Goal: Task Accomplishment & Management: Use online tool/utility

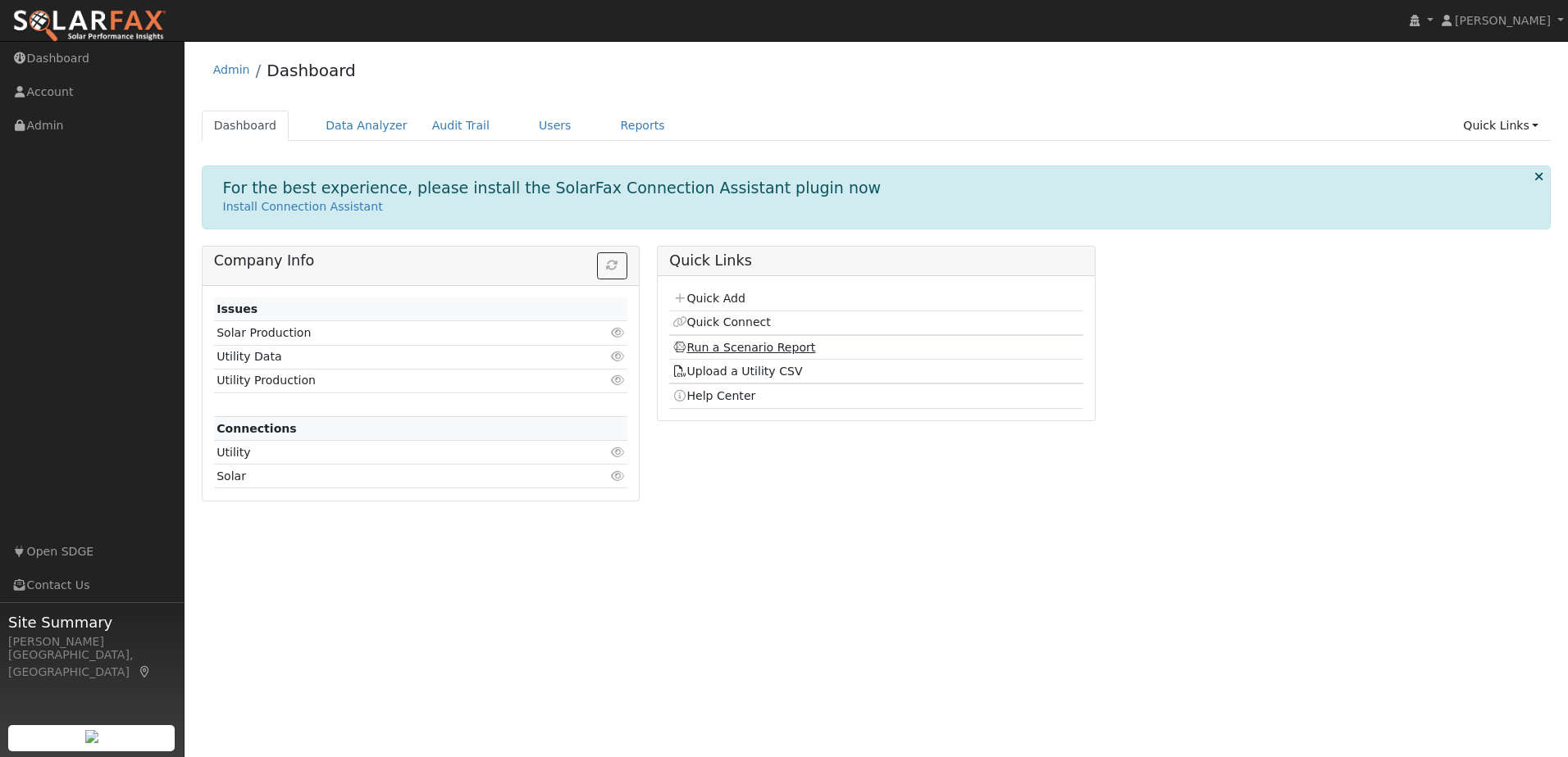
click at [746, 347] on link "Run a Scenario Report" at bounding box center [744, 347] width 143 height 14
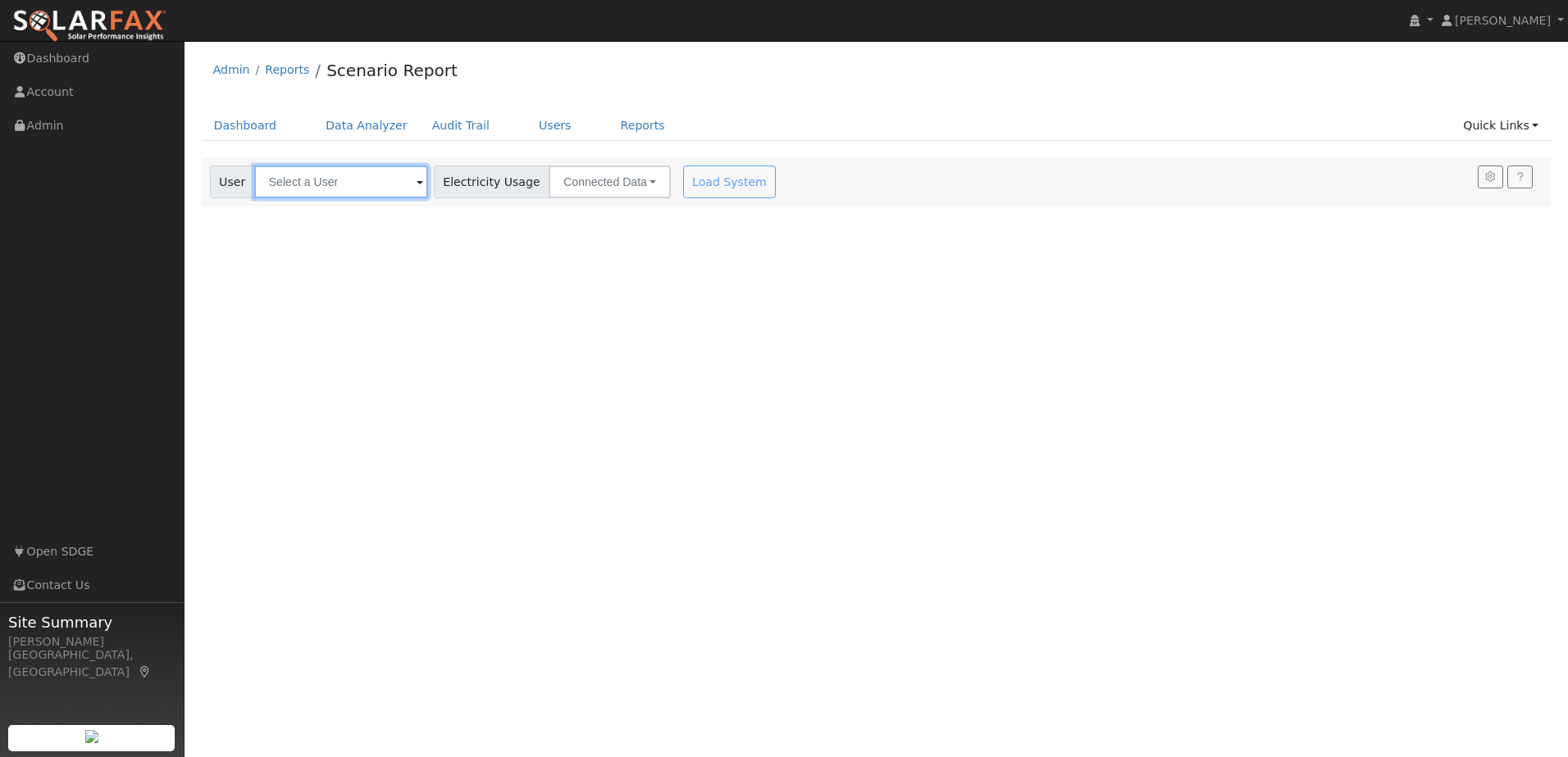
click at [331, 186] on input "text" at bounding box center [340, 182] width 174 height 32
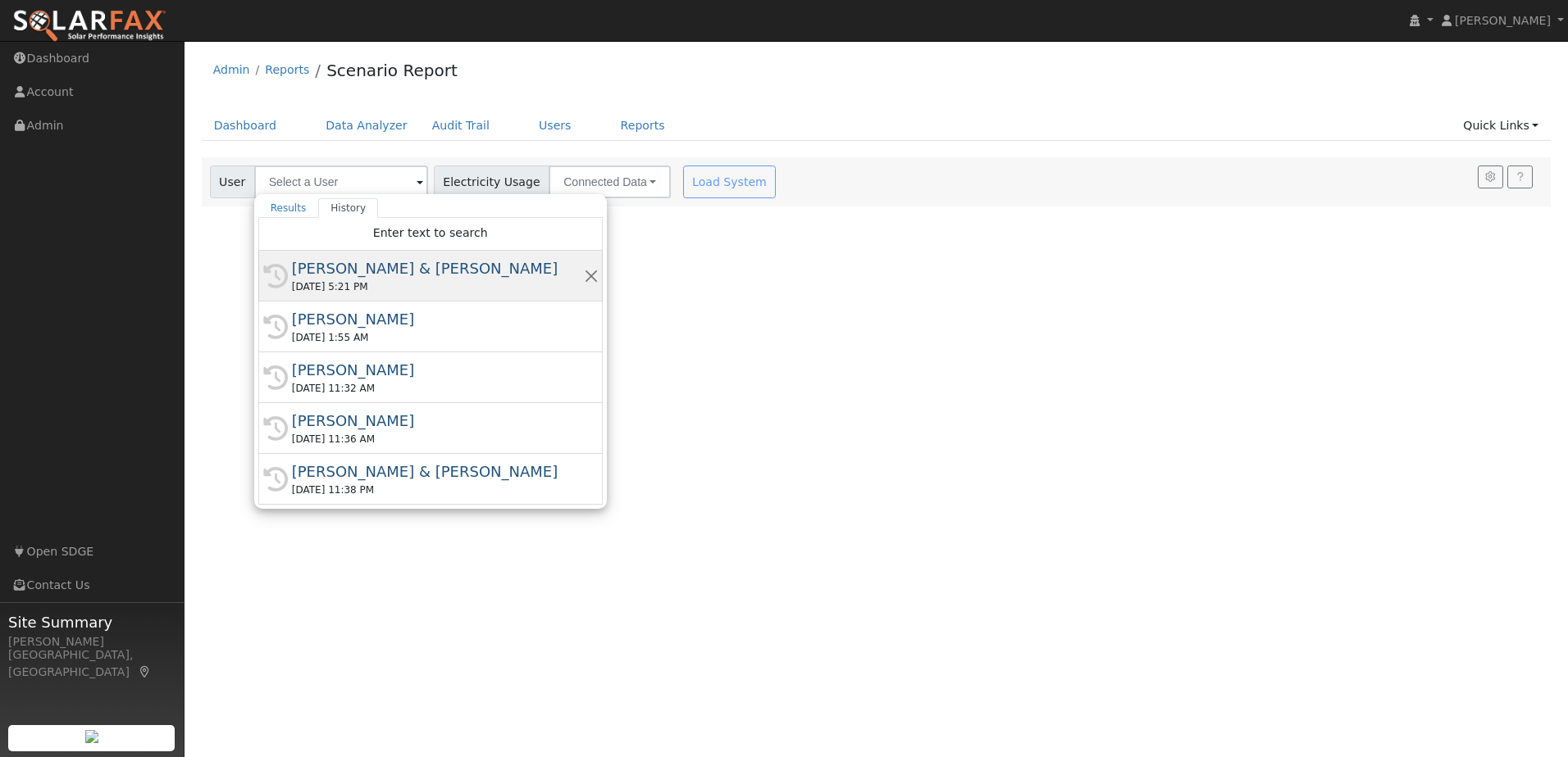
click at [375, 271] on div "[PERSON_NAME] & [PERSON_NAME]" at bounding box center [438, 268] width 292 height 23
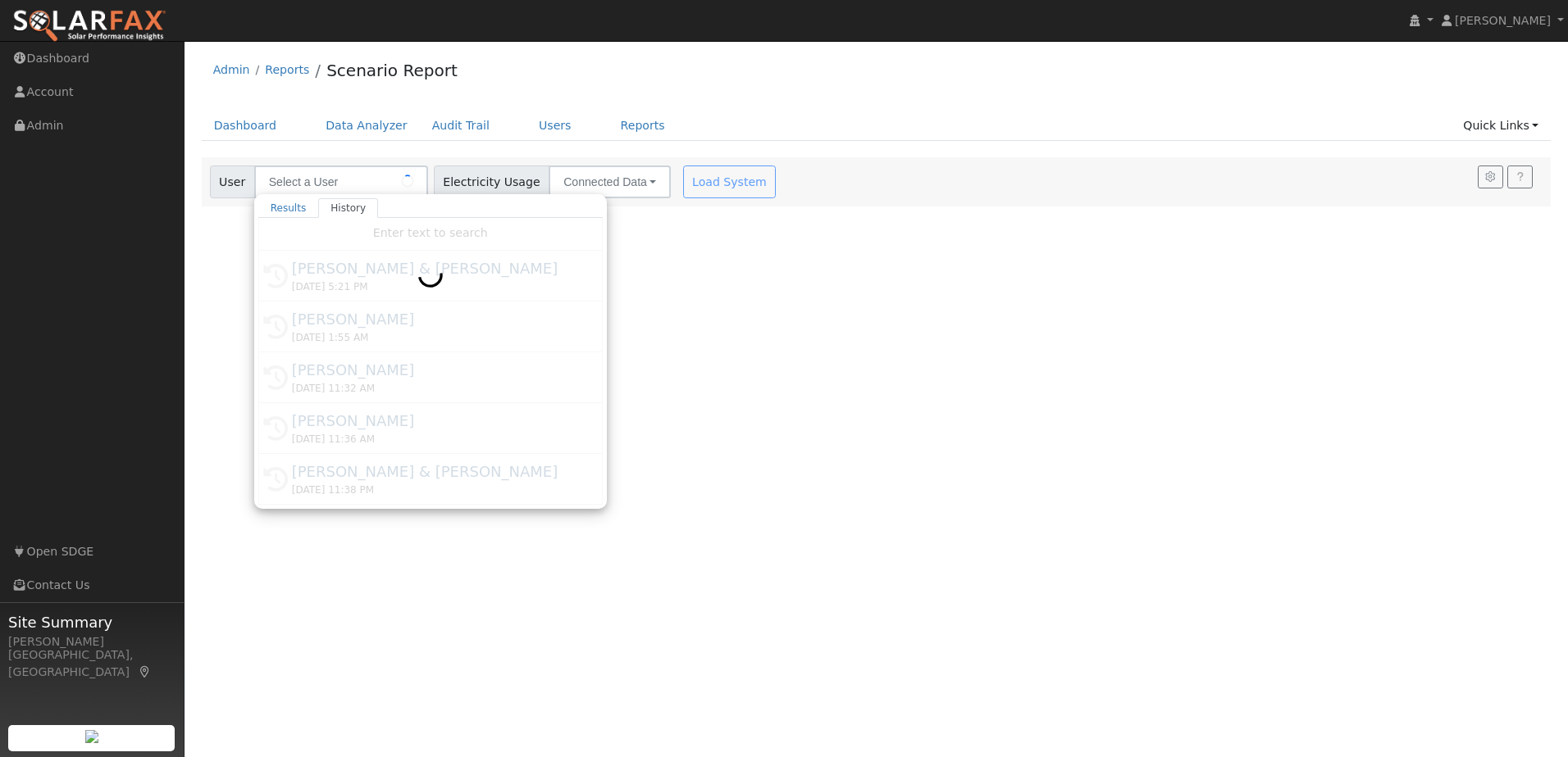
type input "[PERSON_NAME] & [PERSON_NAME]"
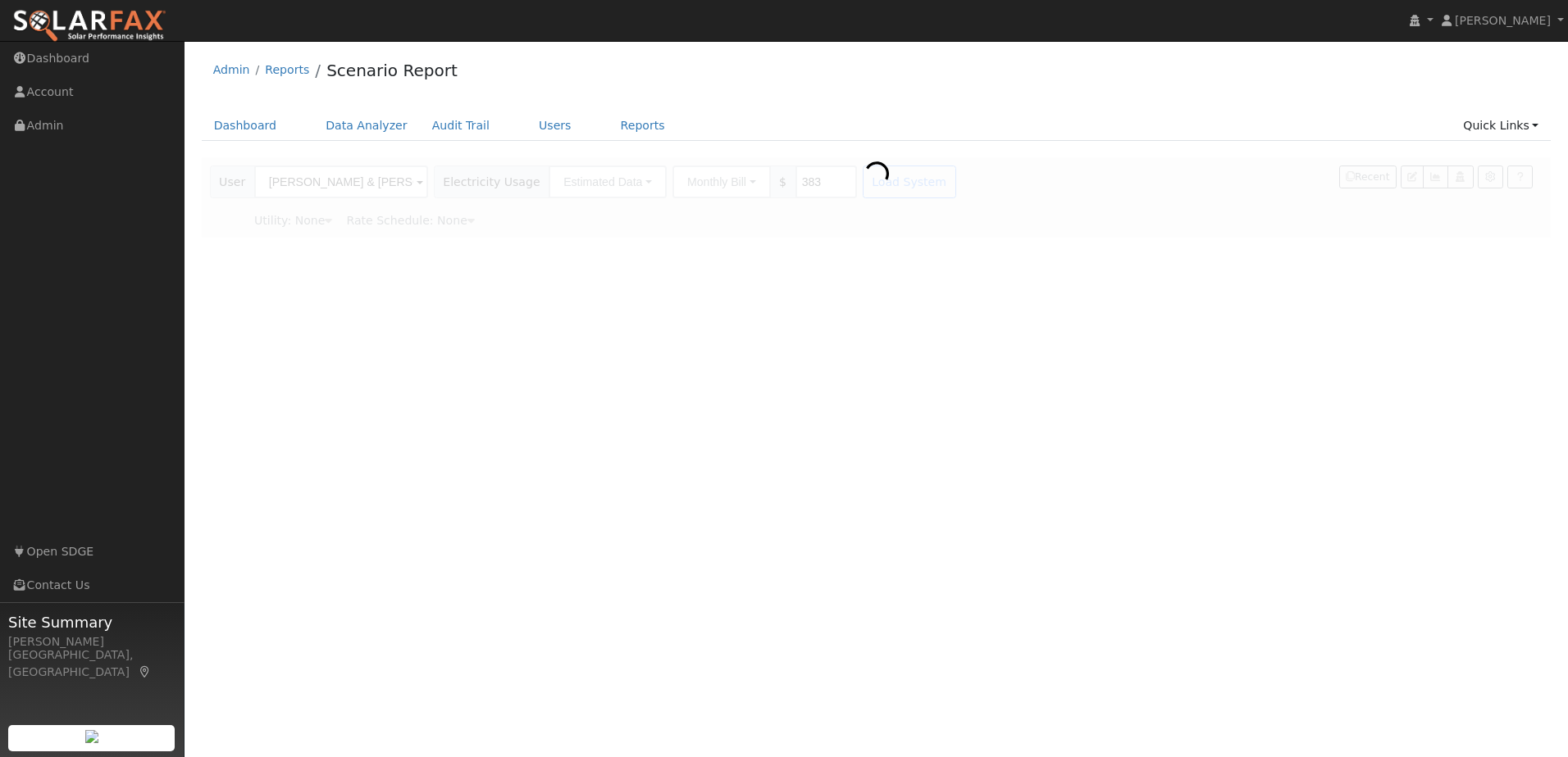
type input "San Diego Gas & Electric"
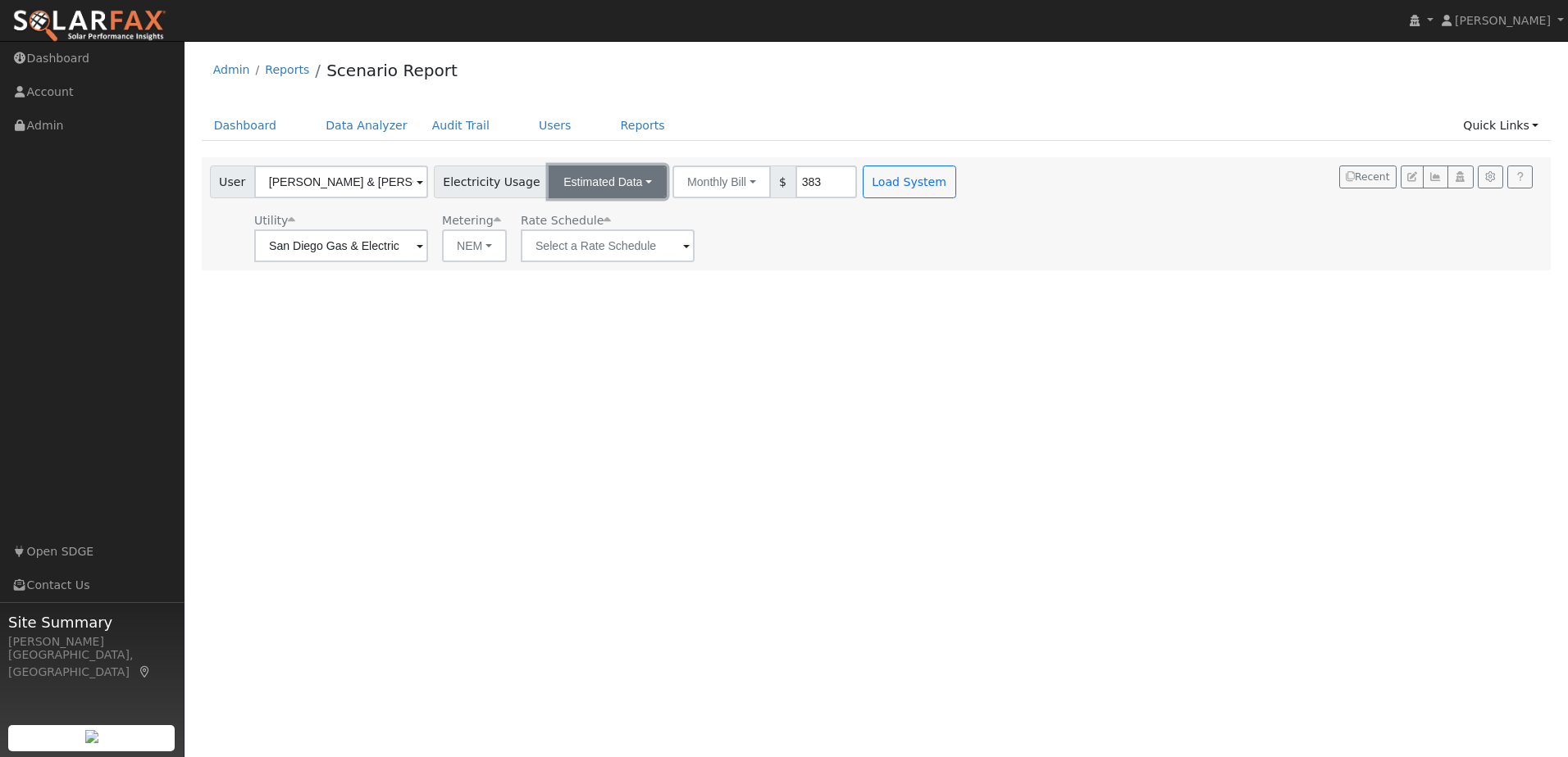
click at [604, 185] on button "Estimated Data" at bounding box center [607, 182] width 118 height 32
click at [602, 241] on link "Estimated Data" at bounding box center [607, 241] width 116 height 23
type input "17842"
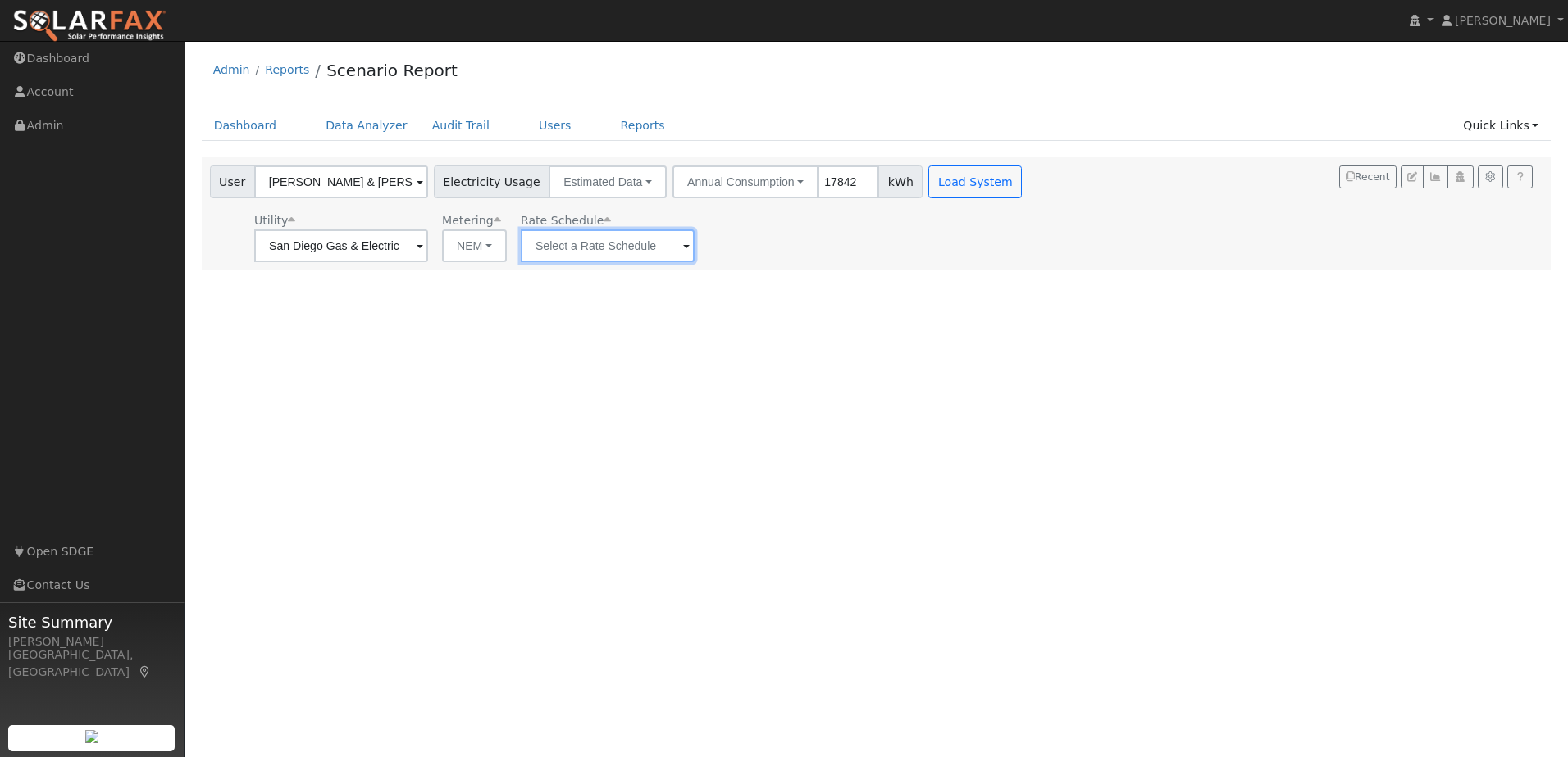
click at [428, 255] on input "text" at bounding box center [340, 246] width 174 height 32
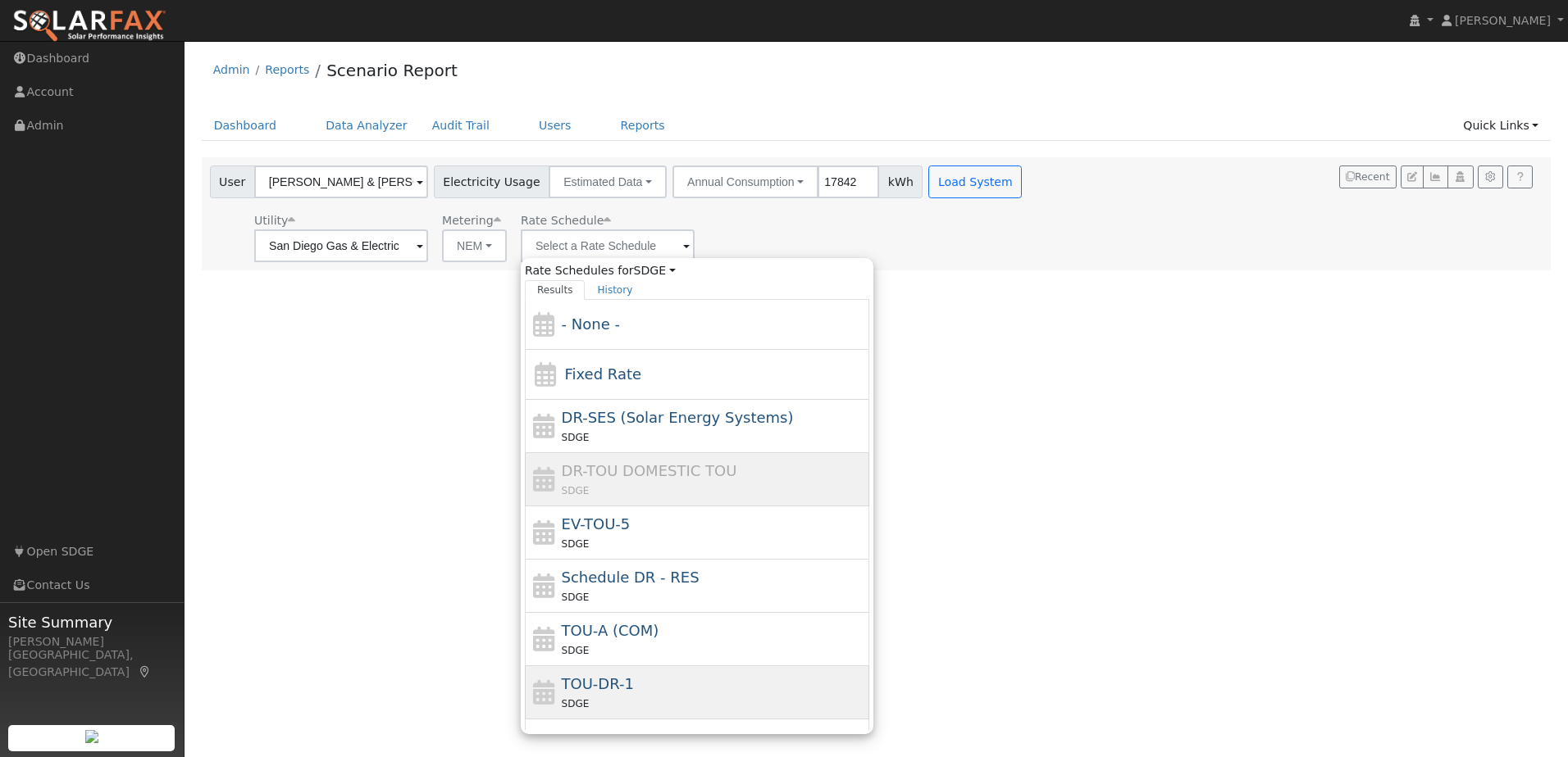
click at [677, 689] on div "TOU-DR-1 SDGE" at bounding box center [714, 693] width 304 height 40
type input "TOU-DR-1"
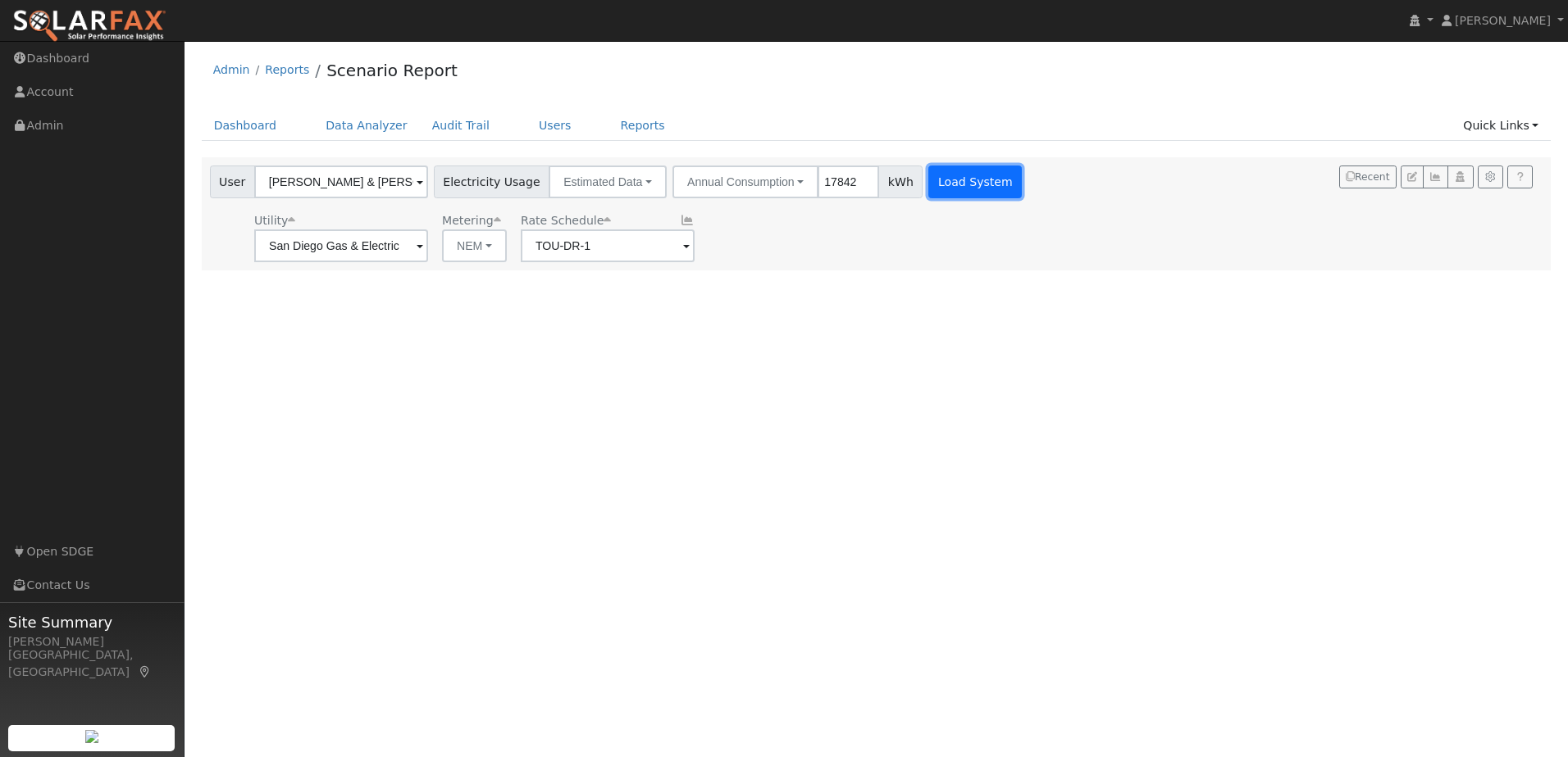
click at [938, 182] on button "Load System" at bounding box center [975, 182] width 94 height 32
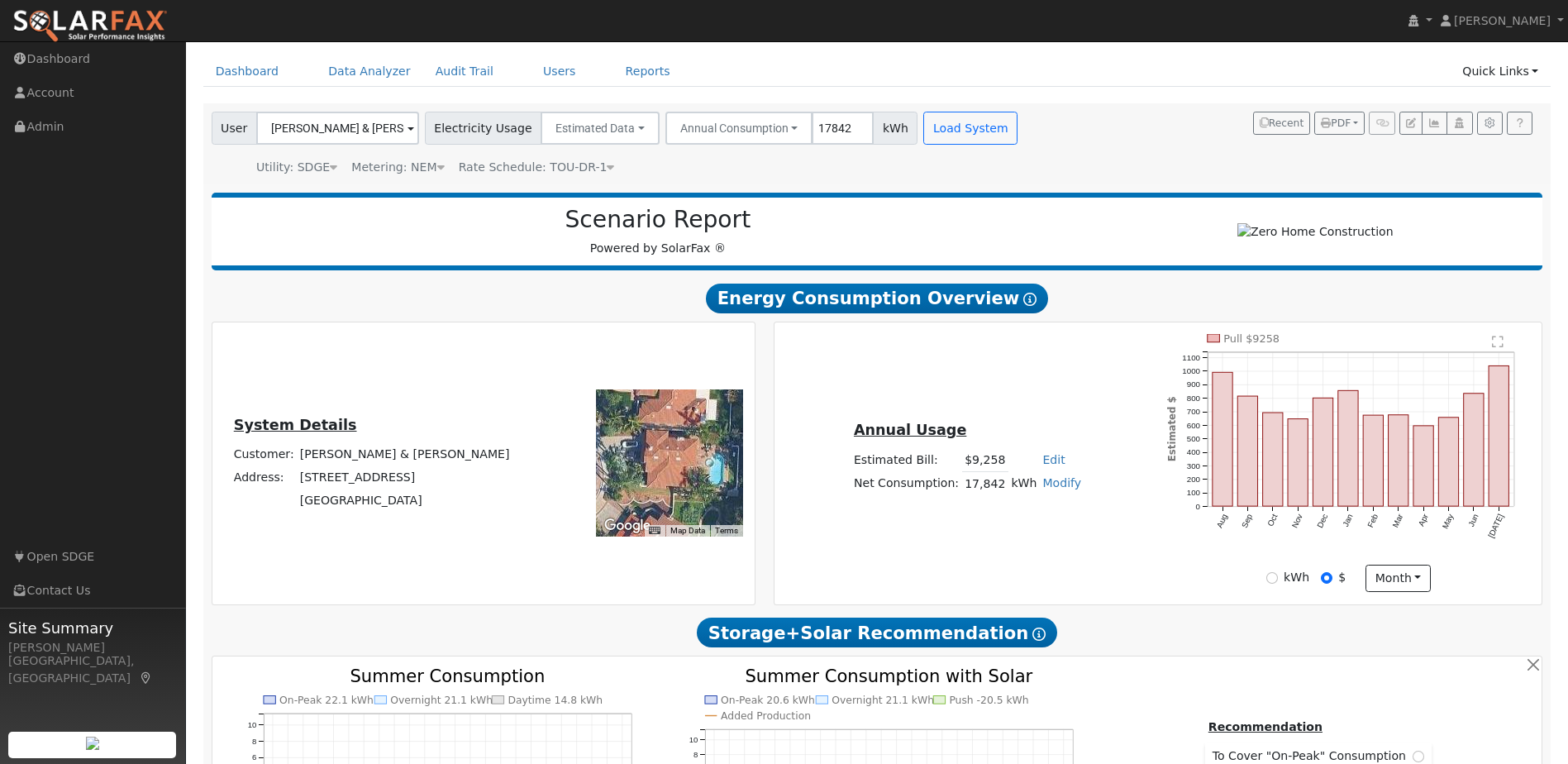
scroll to position [83, 0]
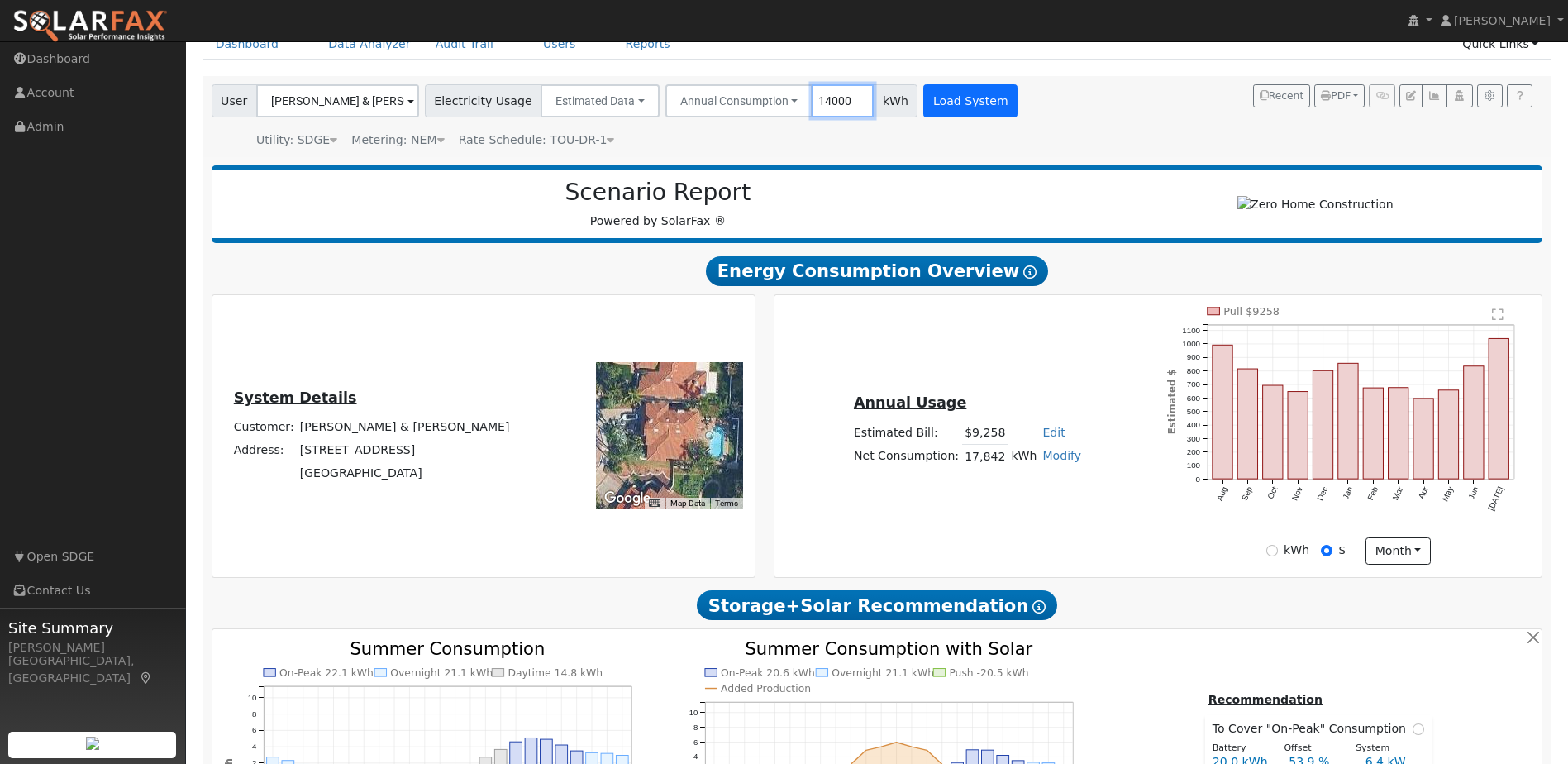
type input "14000"
click at [929, 95] on button "Load System" at bounding box center [971, 101] width 94 height 33
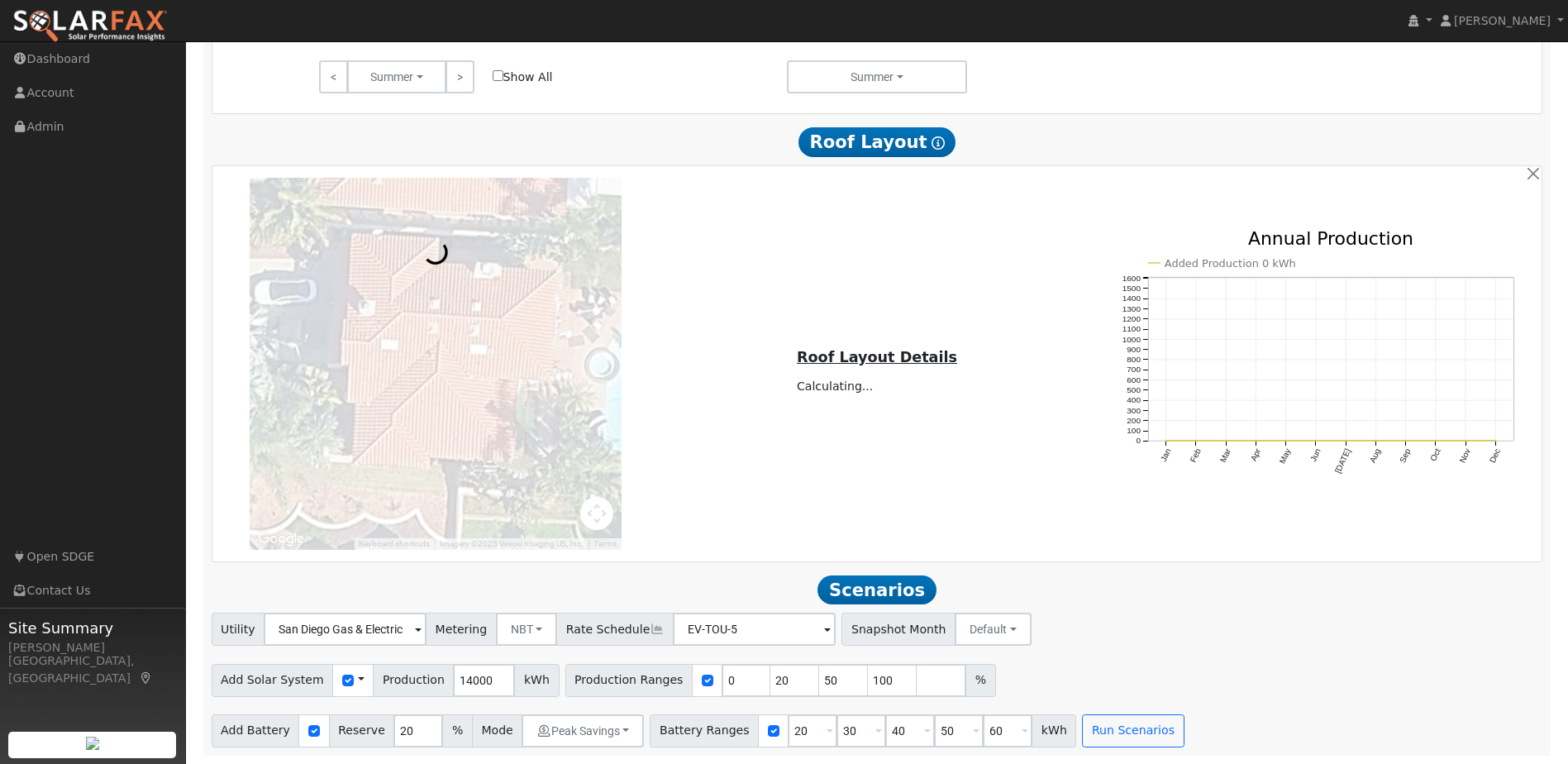
scroll to position [939, 0]
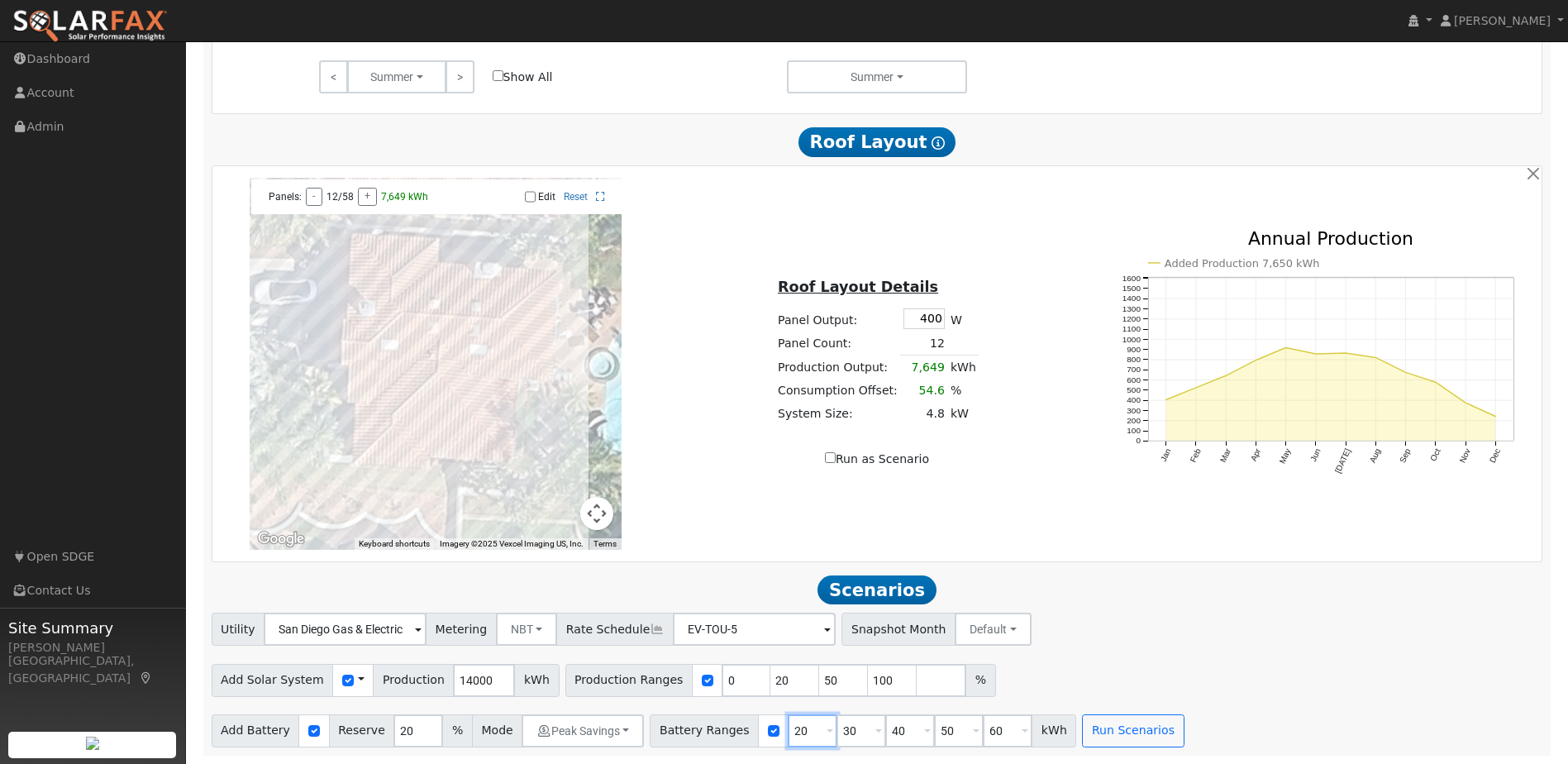
drag, startPoint x: 783, startPoint y: 730, endPoint x: 764, endPoint y: 735, distance: 19.6
click at [788, 735] on input "20" at bounding box center [813, 731] width 50 height 33
type input "30"
type input "40"
type input "50"
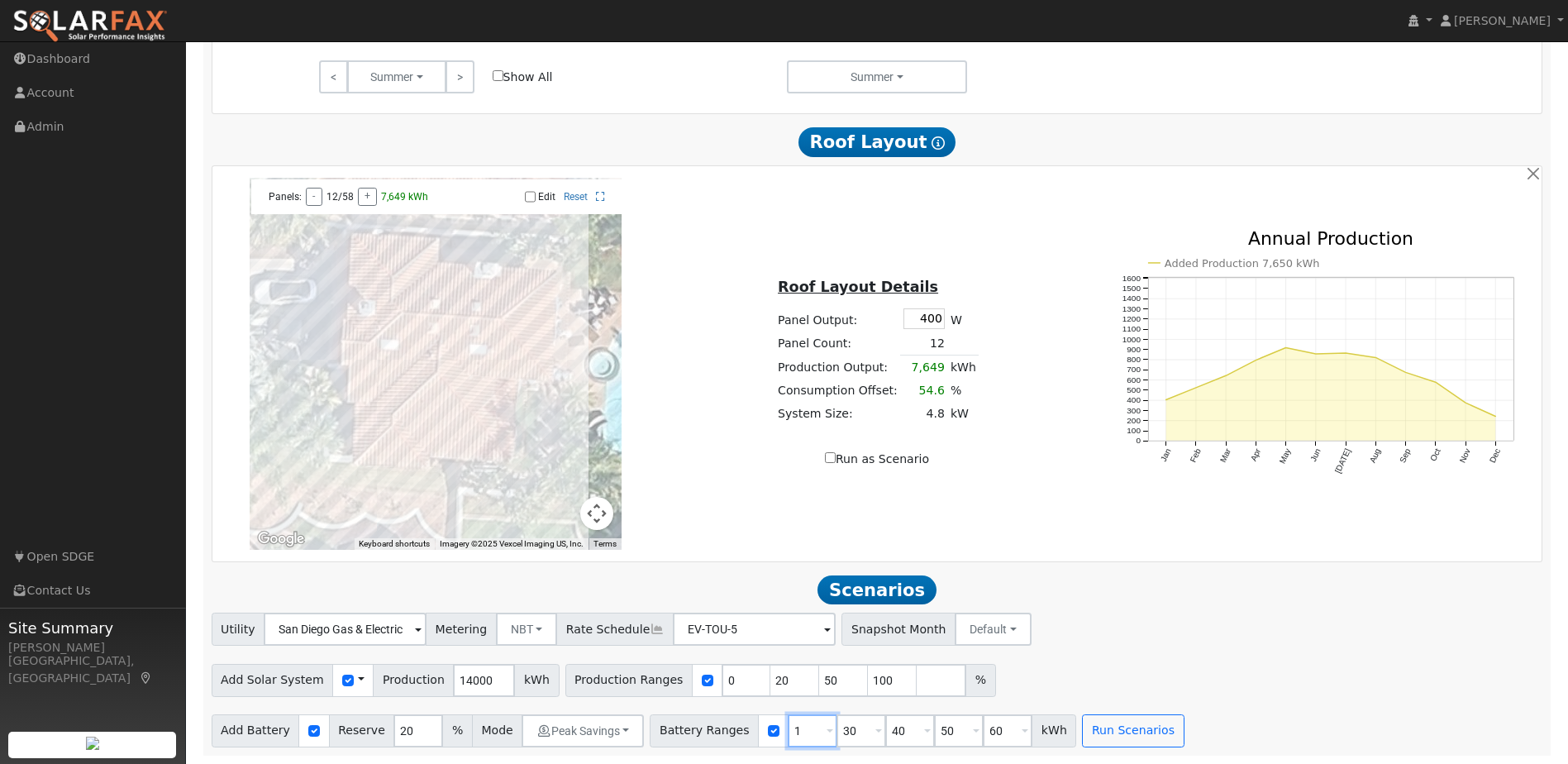
type input "60"
type input "40"
type input "50"
type input "60"
type input "50"
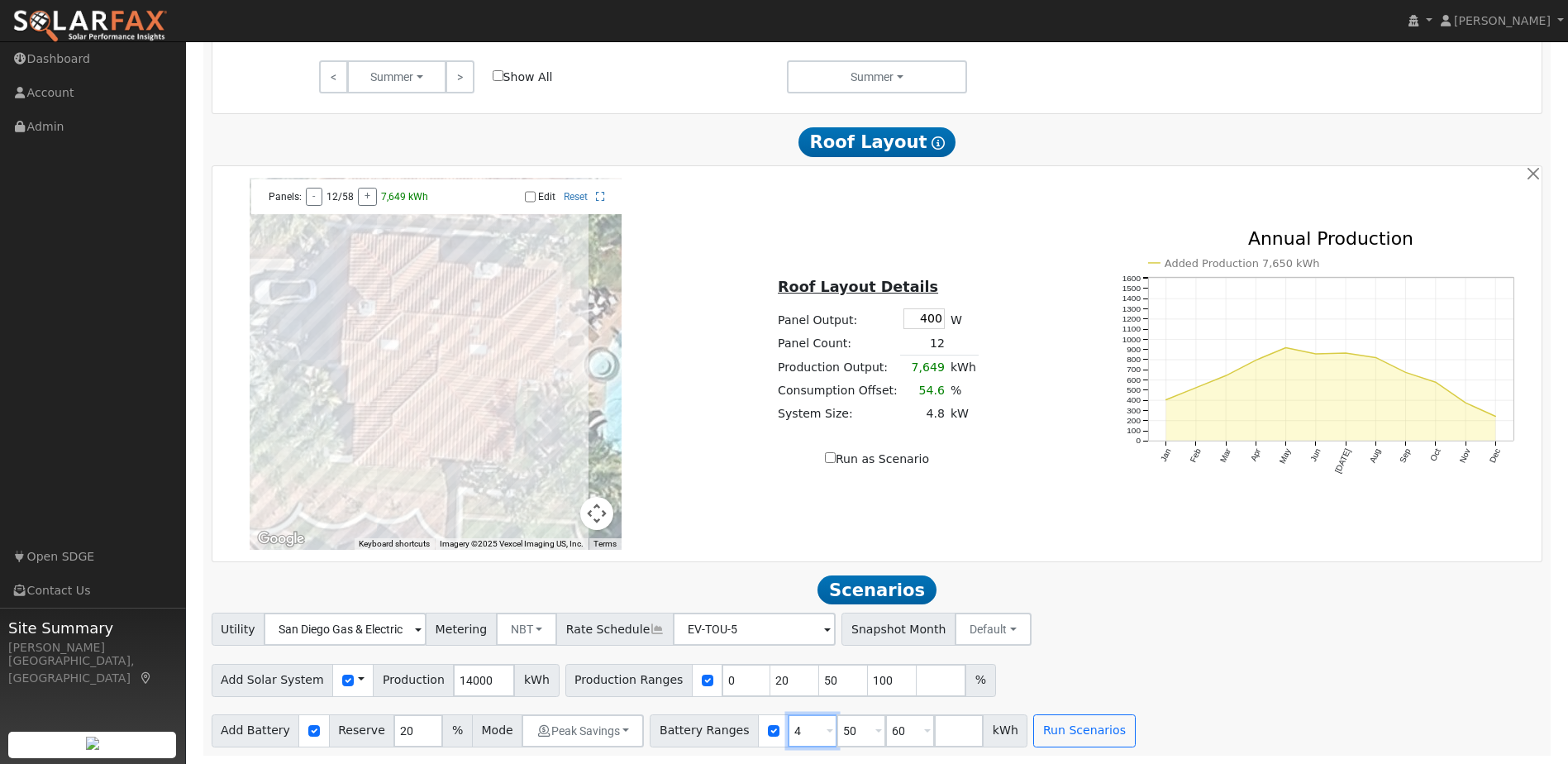
type input "60"
type input "6"
type input "27"
drag, startPoint x: 443, startPoint y: 679, endPoint x: 483, endPoint y: 677, distance: 40.0
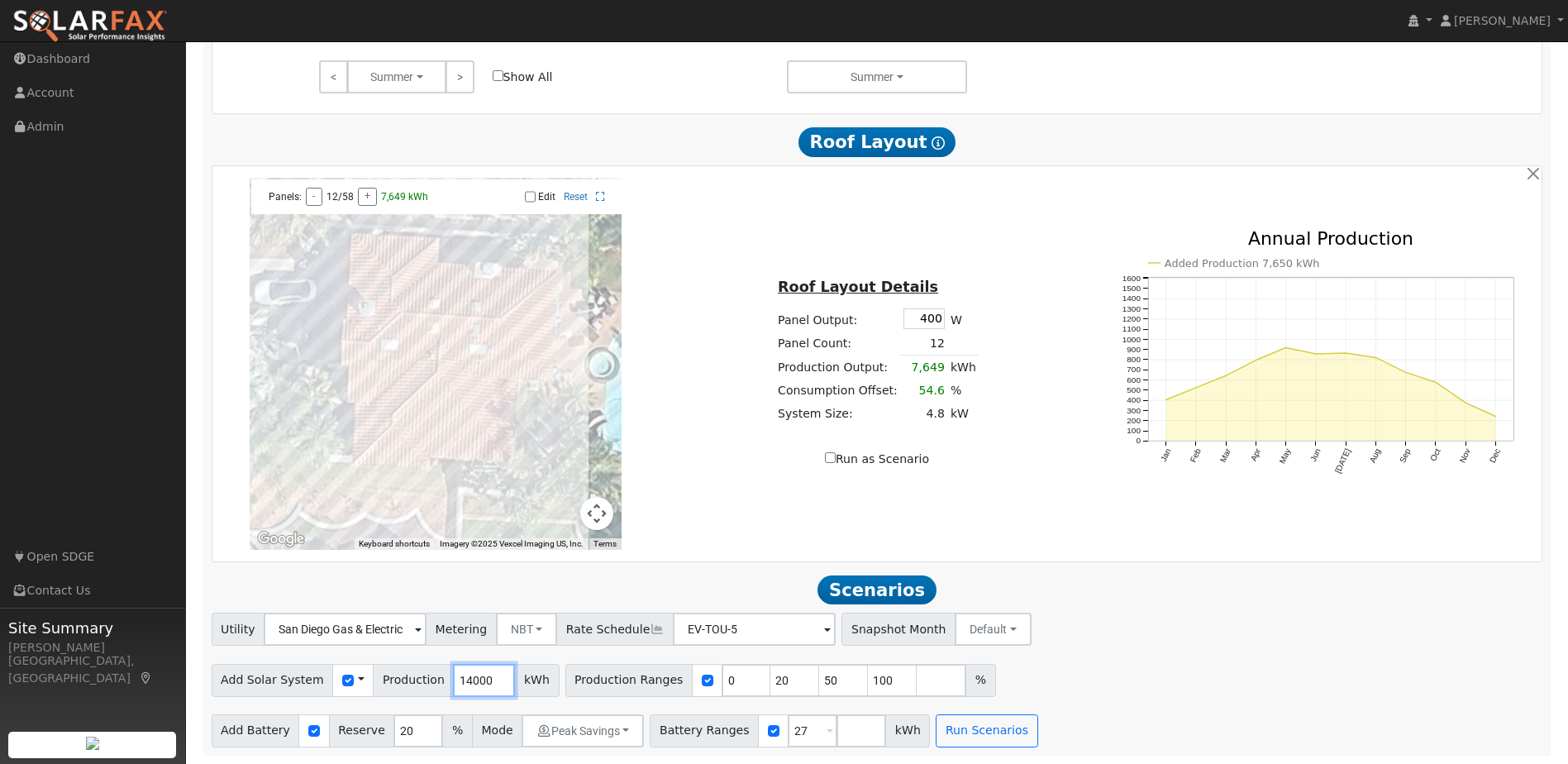
click at [483, 677] on input "14000" at bounding box center [484, 680] width 62 height 33
type input "17842"
drag, startPoint x: 926, startPoint y: 322, endPoint x: 938, endPoint y: 319, distance: 12.4
click at [938, 319] on input "400" at bounding box center [924, 319] width 42 height 21
type input "435"
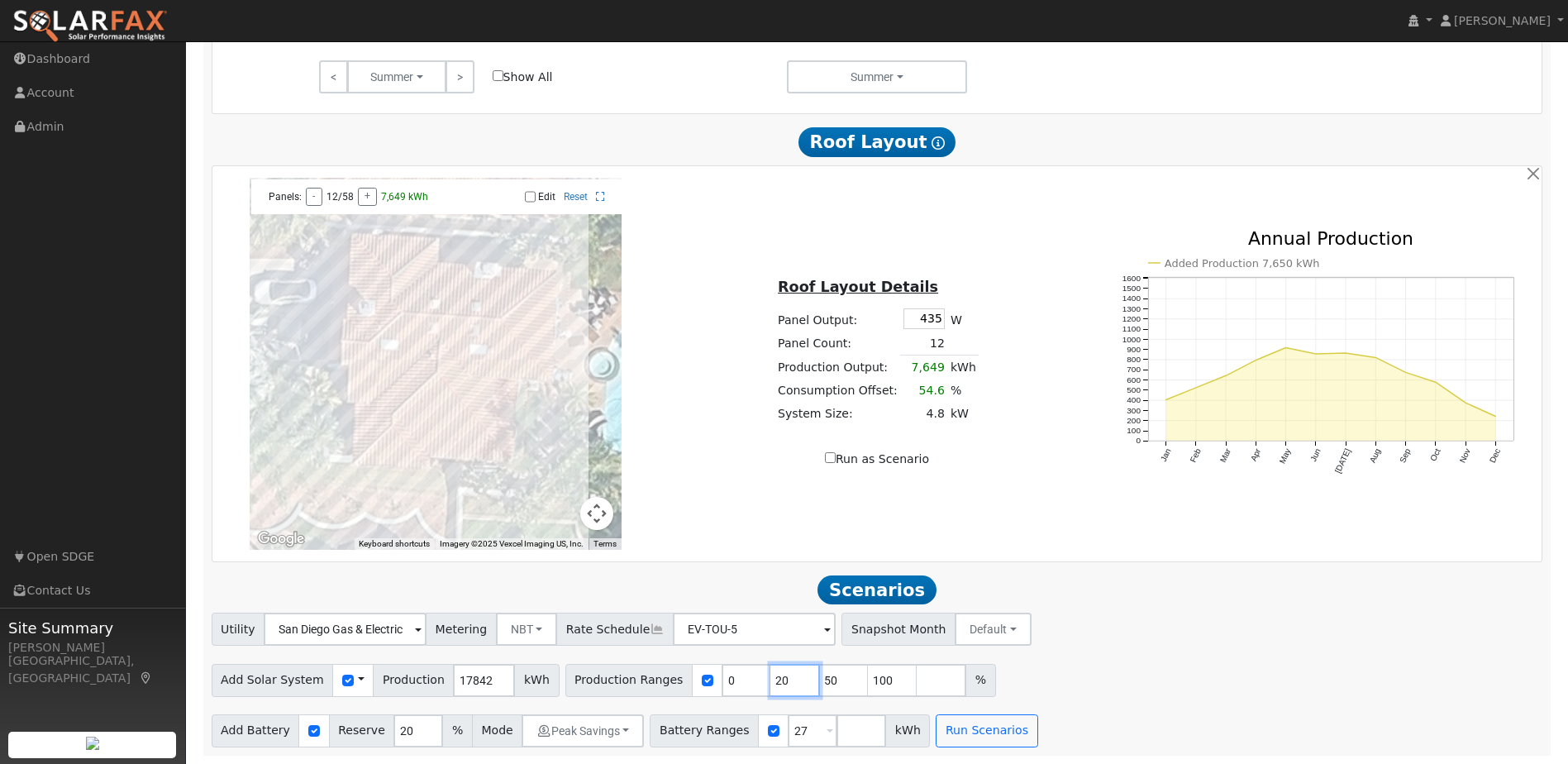
type input "14000"
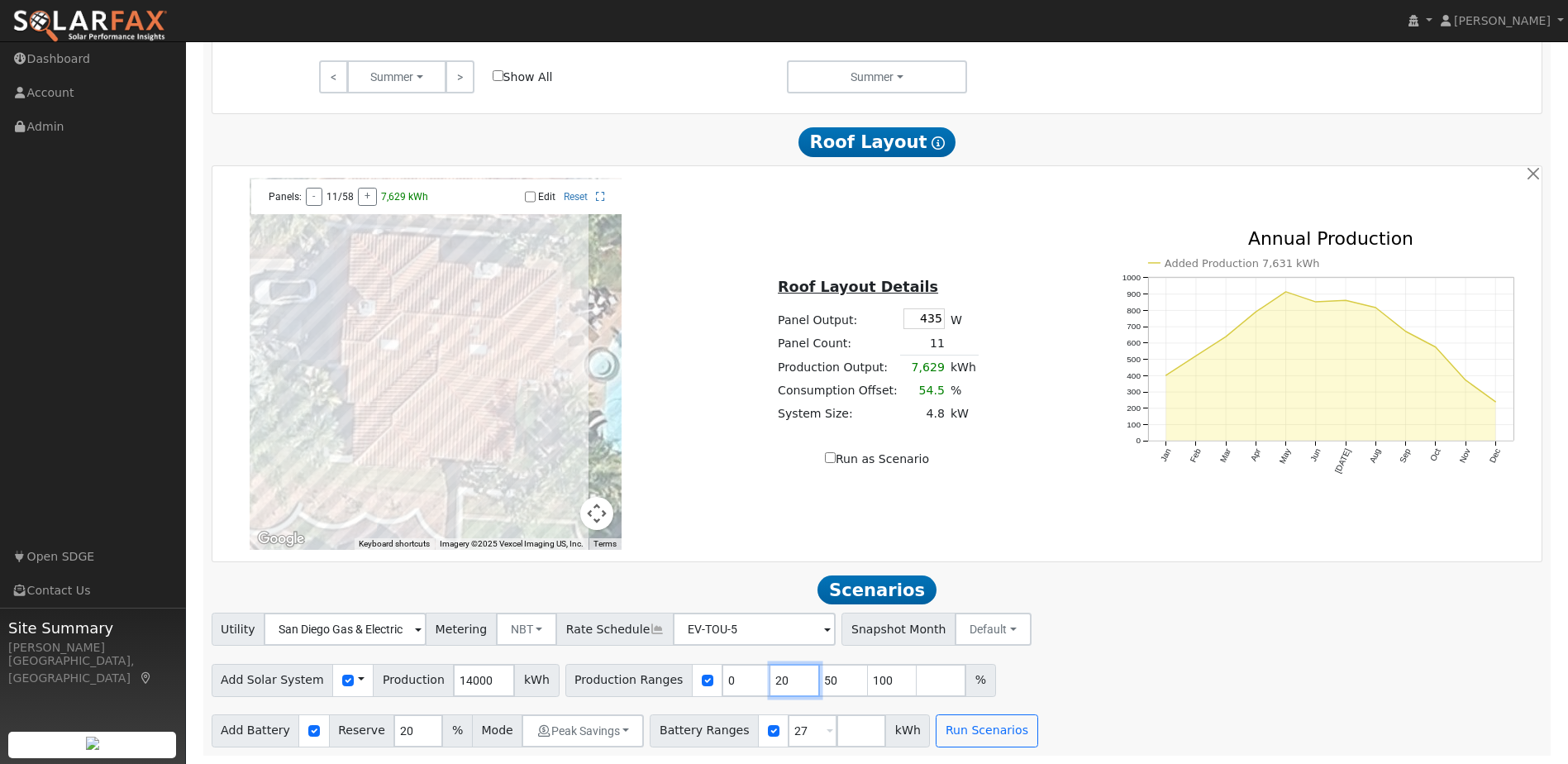
drag, startPoint x: 747, startPoint y: 678, endPoint x: 771, endPoint y: 678, distance: 24.0
click at [771, 678] on input "20" at bounding box center [795, 680] width 50 height 33
type input "50"
type input "100"
type input "5"
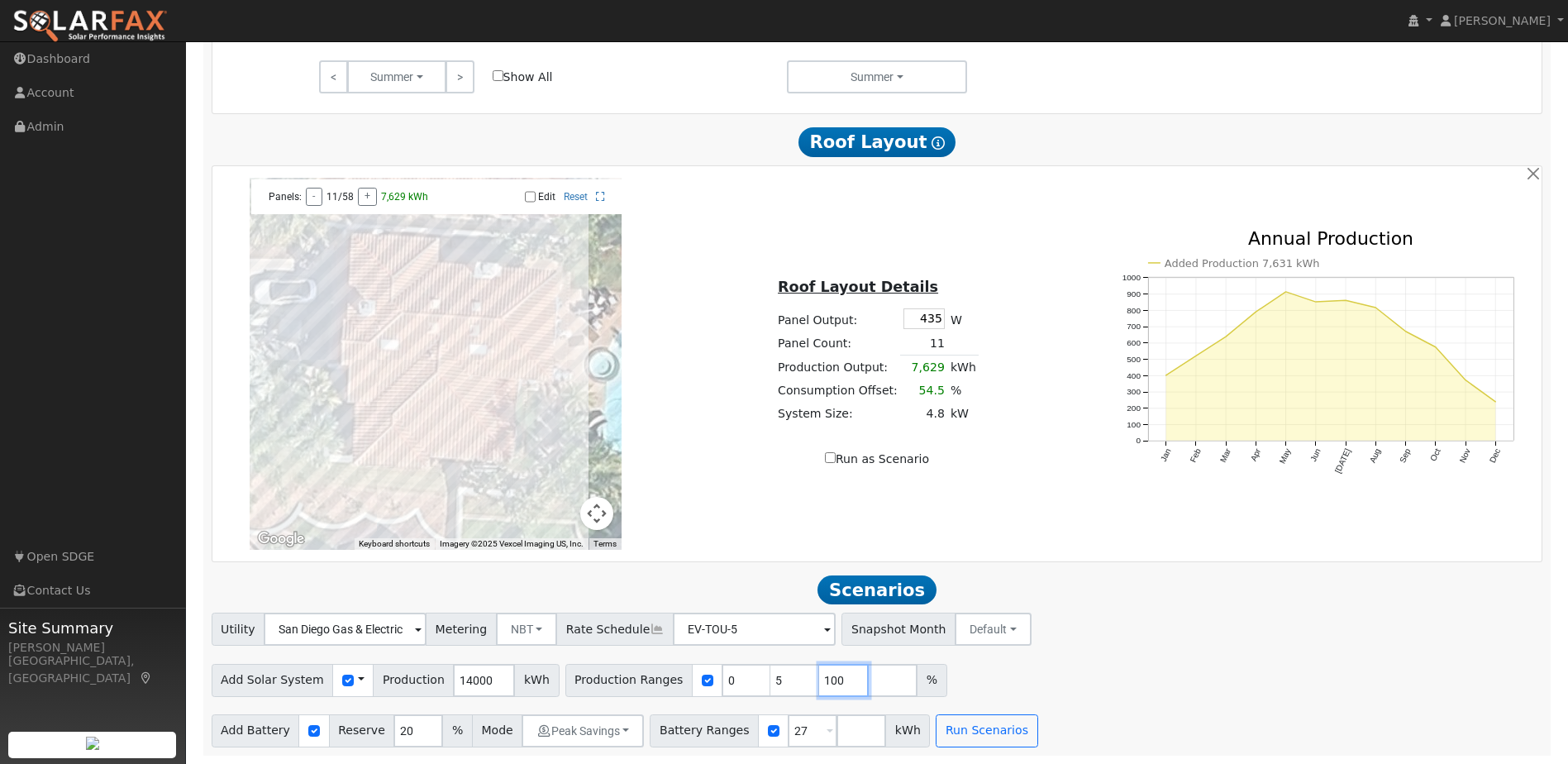
drag, startPoint x: 809, startPoint y: 680, endPoint x: 774, endPoint y: 681, distance: 35.0
click at [774, 681] on div "Production Ranges 0 5 100 %" at bounding box center [756, 680] width 382 height 33
drag, startPoint x: 757, startPoint y: 679, endPoint x: 741, endPoint y: 680, distance: 16.0
click at [771, 680] on input "5" at bounding box center [795, 680] width 50 height 33
click at [722, 677] on input "0" at bounding box center [746, 680] width 50 height 33
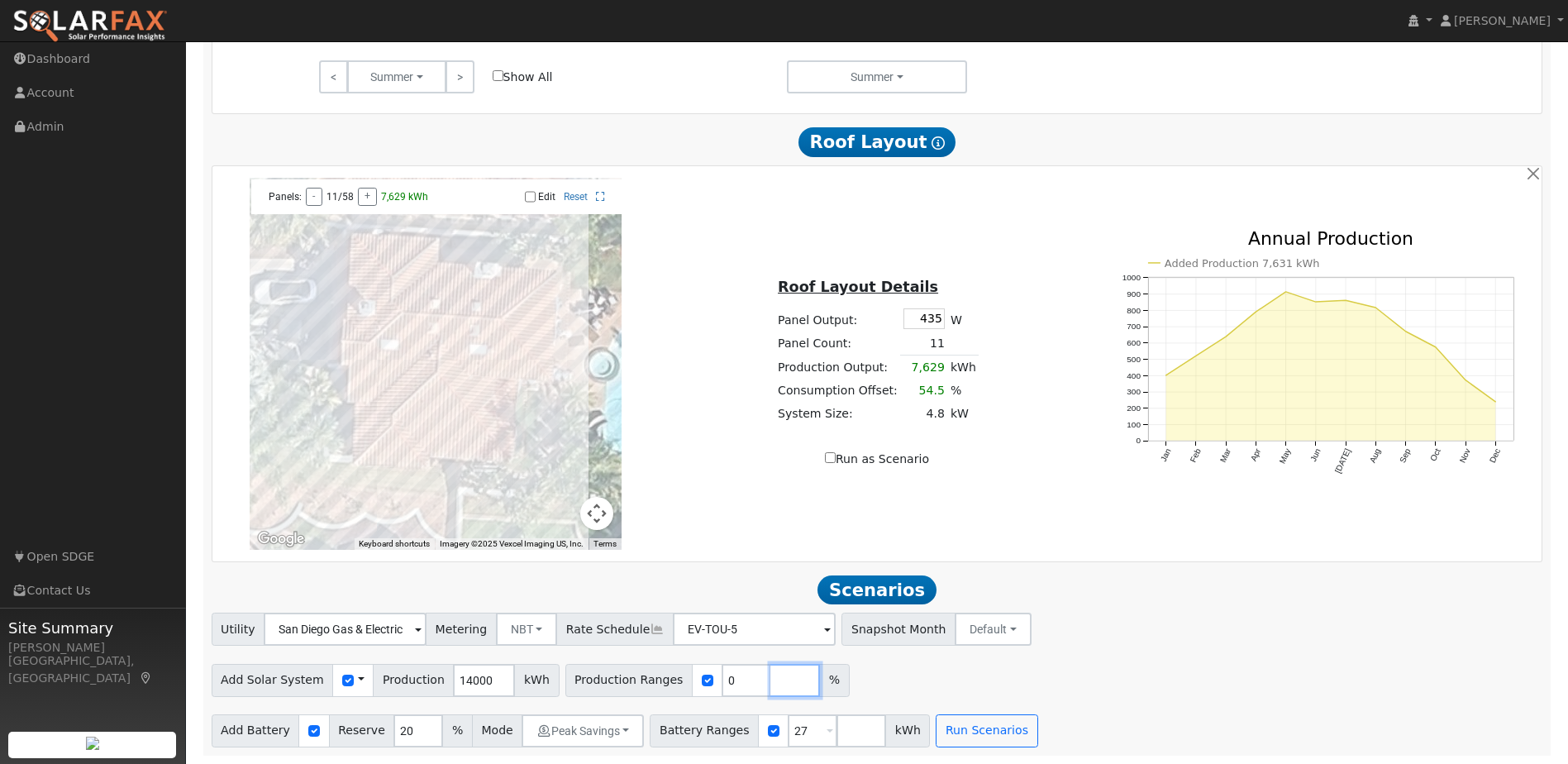
click at [771, 682] on input "number" at bounding box center [795, 680] width 50 height 33
click at [724, 683] on input "0" at bounding box center [746, 680] width 50 height 33
click at [936, 728] on button "Run Scenarios" at bounding box center [987, 731] width 102 height 33
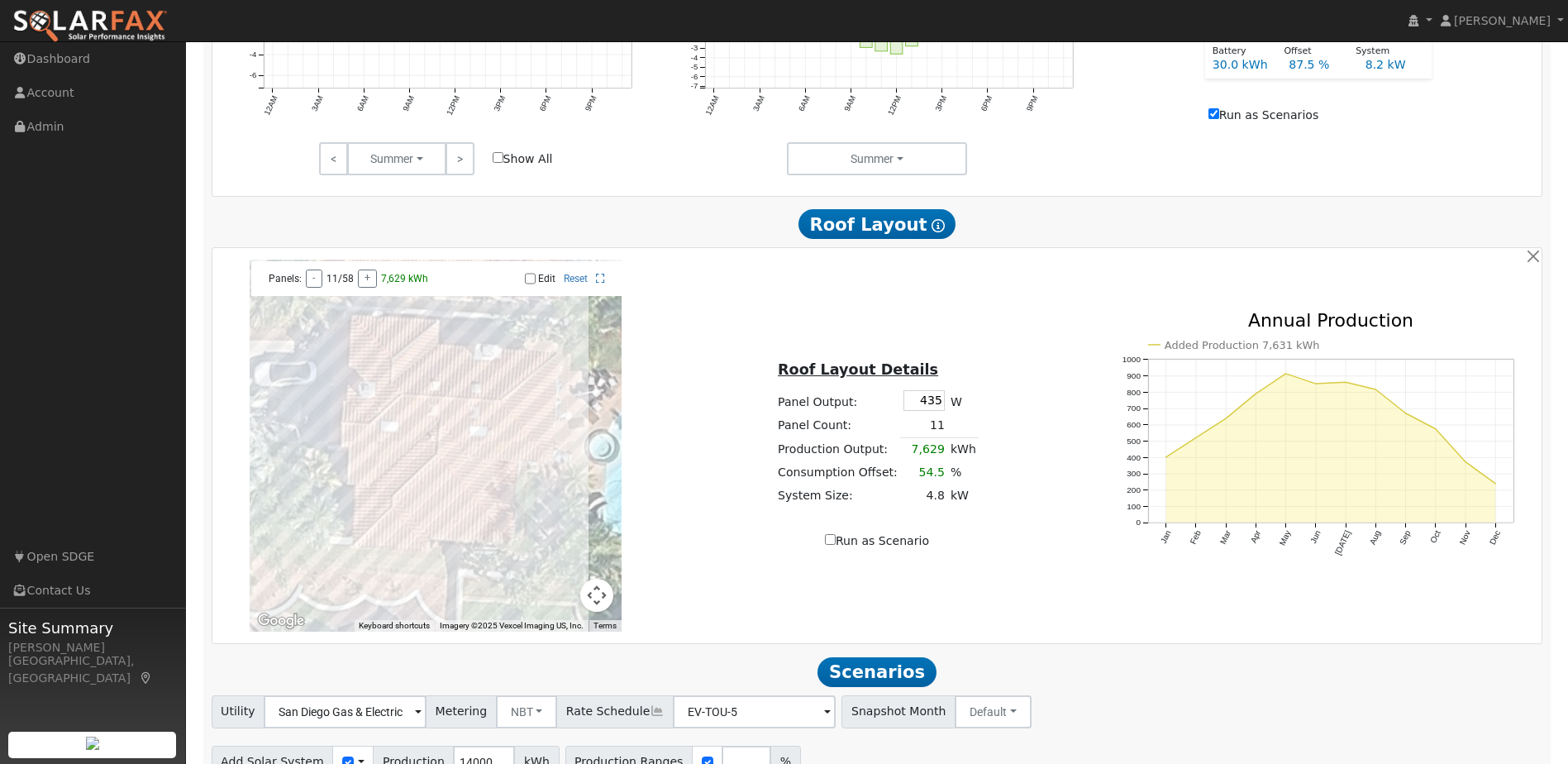
scroll to position [994, 0]
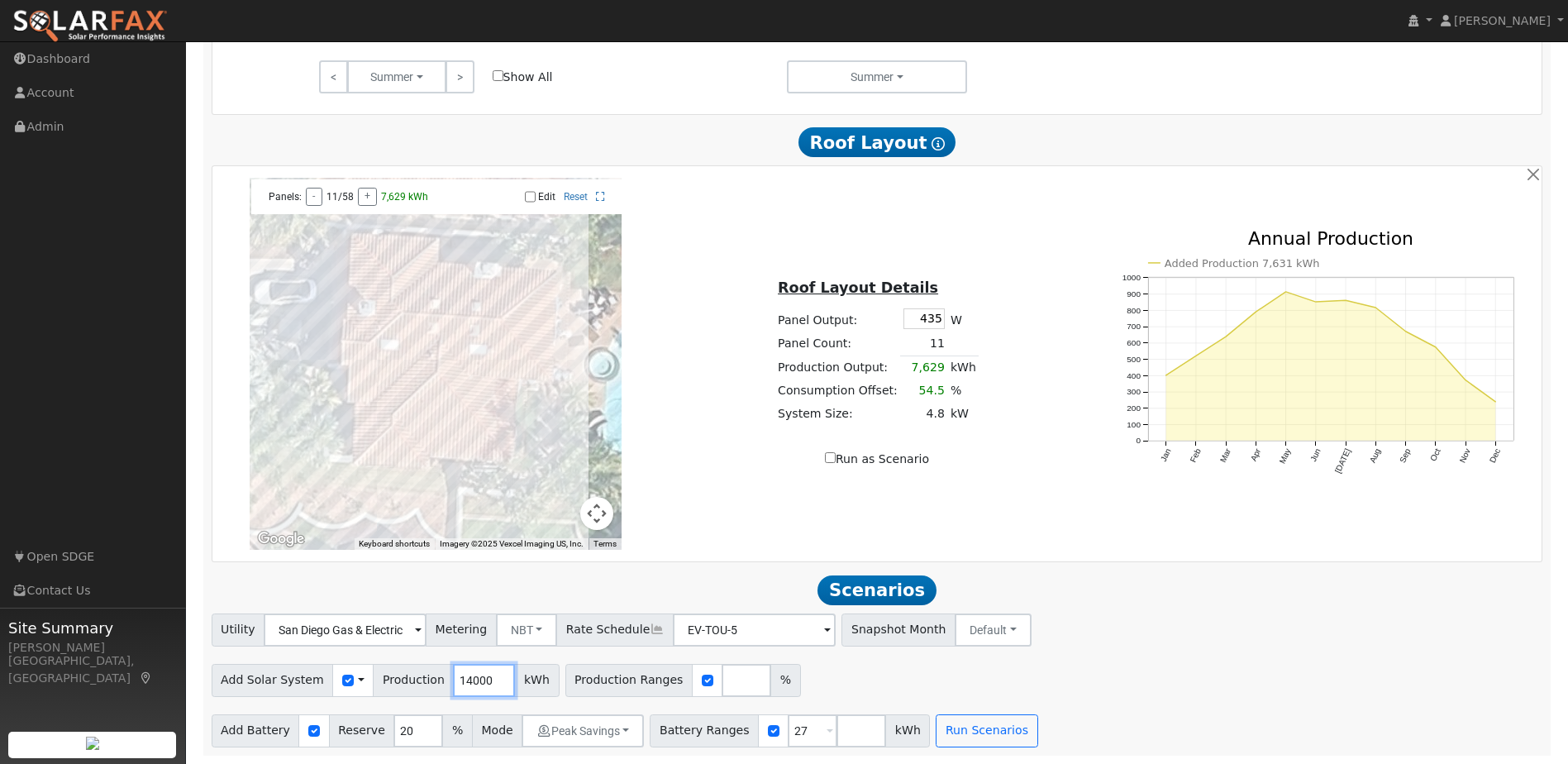
drag, startPoint x: 475, startPoint y: 678, endPoint x: 442, endPoint y: 678, distance: 33.0
click at [453, 678] on input "14000" at bounding box center [484, 680] width 62 height 33
type input "17842"
click at [1146, 676] on div "Add Solar System Use CSV Data Production 17842 kWh Production Ranges %" at bounding box center [876, 678] width 1337 height 39
click at [606, 729] on button "Peak Savings" at bounding box center [583, 731] width 123 height 33
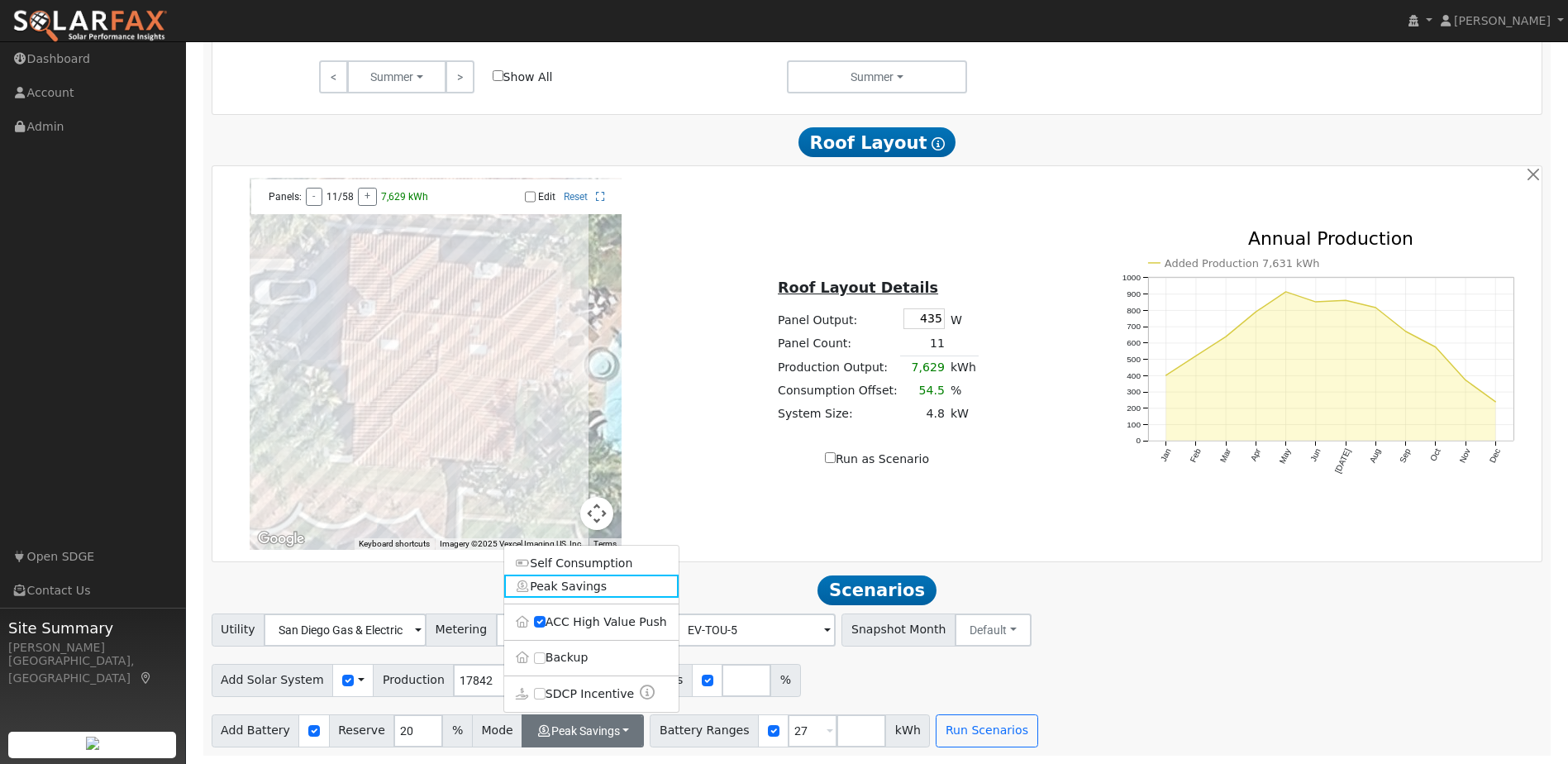
click at [1105, 660] on div "Add Solar System Use CSV Data Production 17842 kWh Production Ranges %" at bounding box center [876, 678] width 1337 height 39
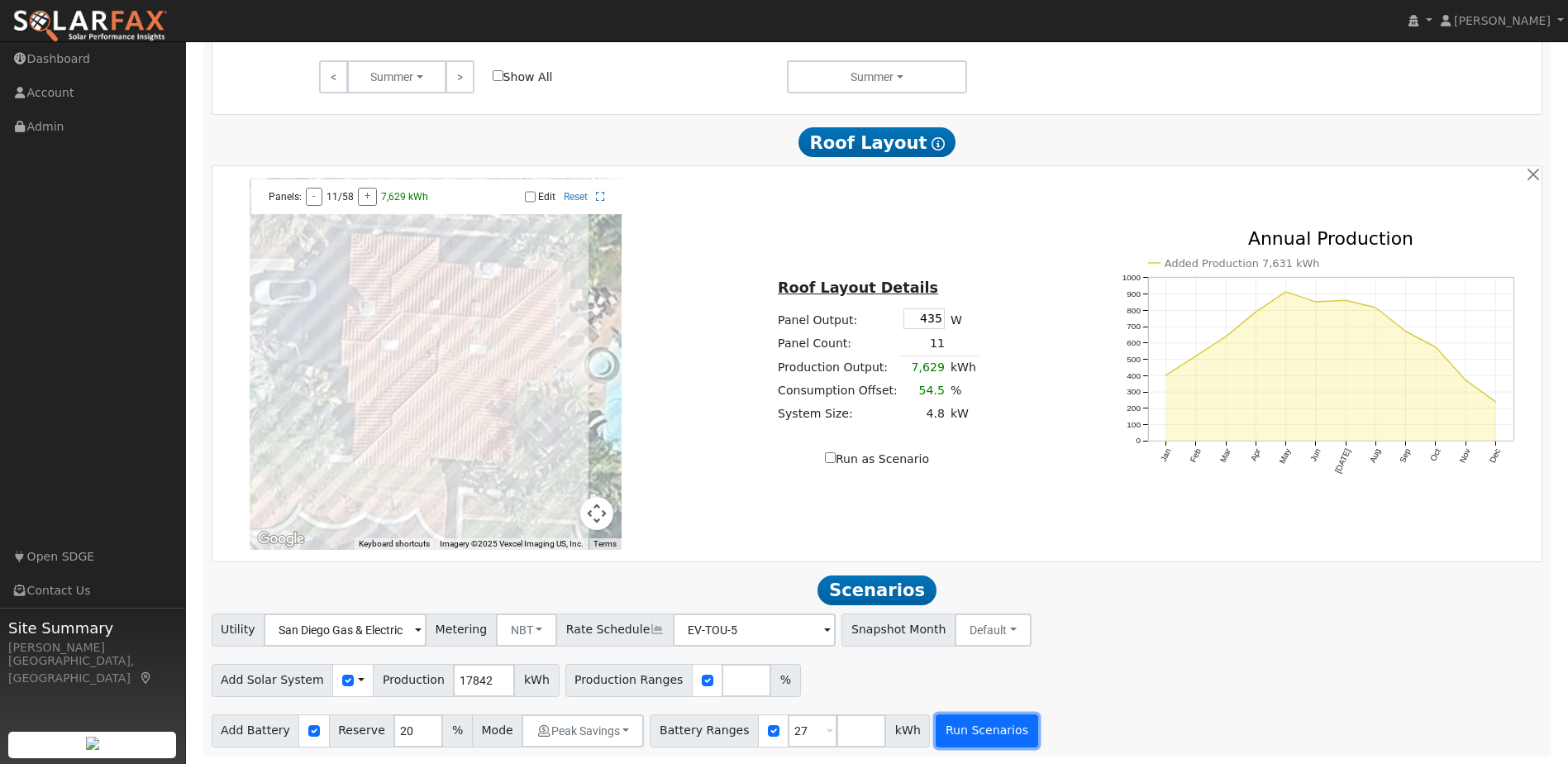
click at [961, 730] on button "Run Scenarios" at bounding box center [987, 731] width 102 height 33
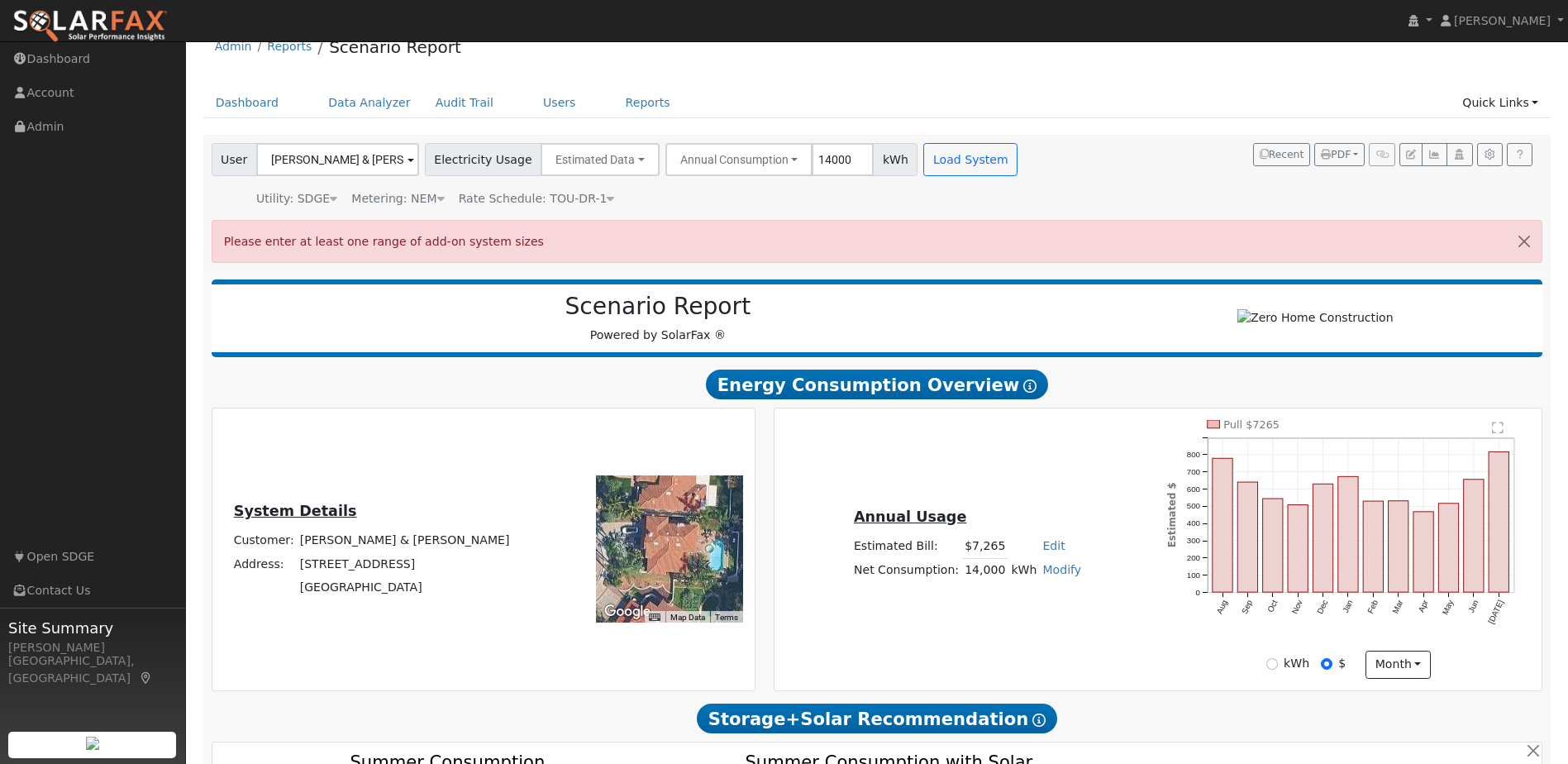
scroll to position [0, 0]
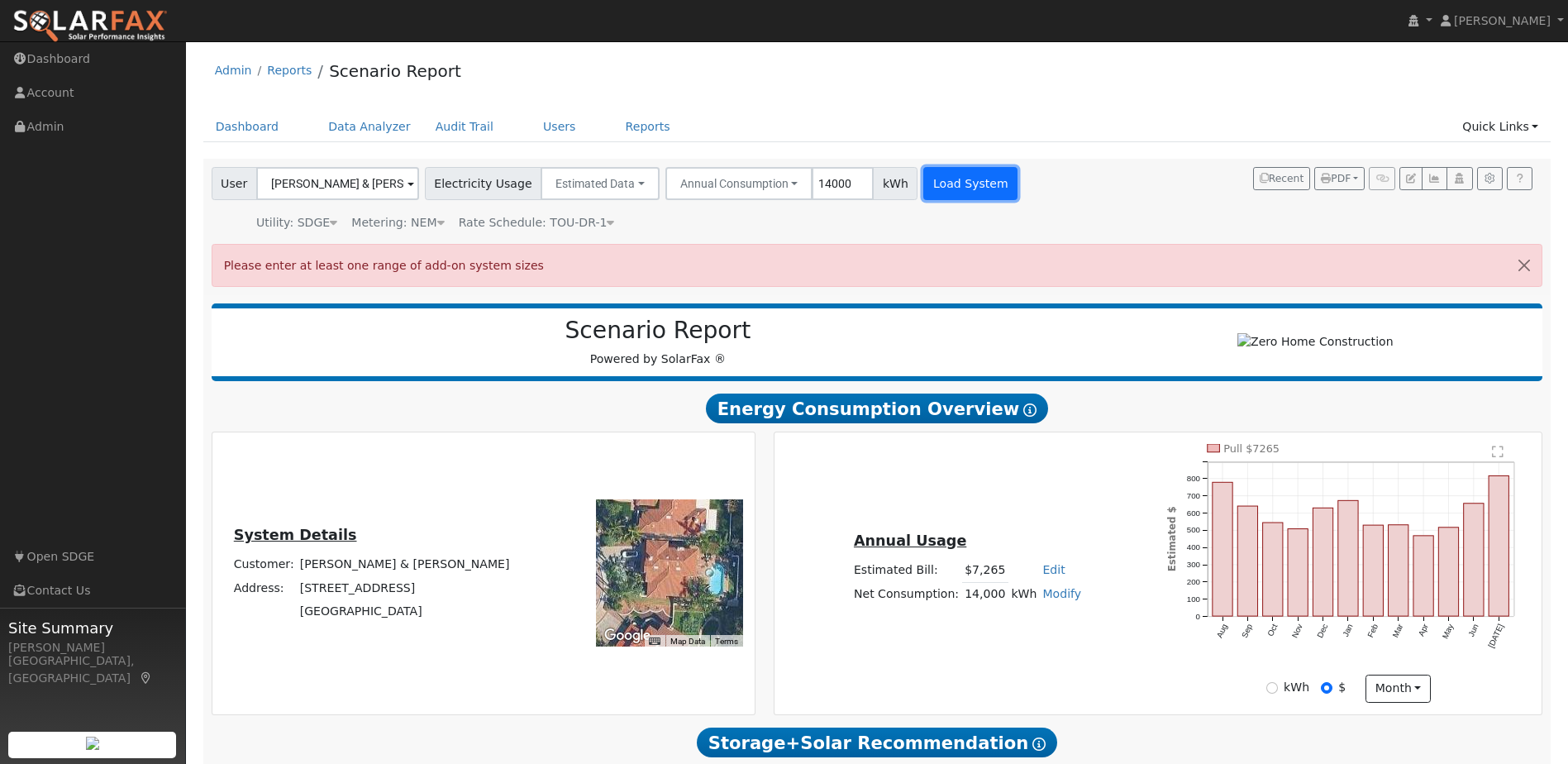
click at [923, 188] on button "Load System" at bounding box center [971, 184] width 94 height 33
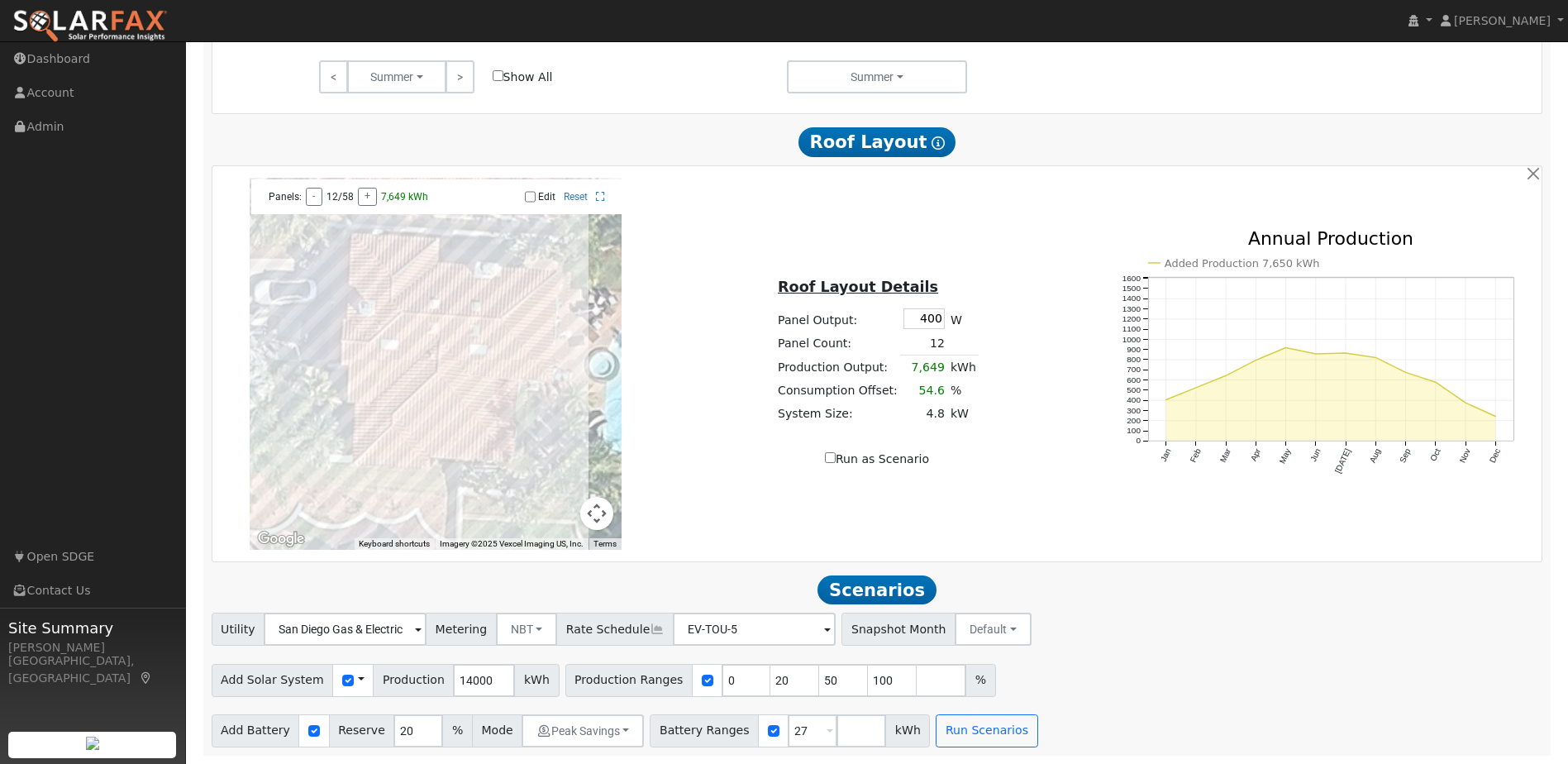
scroll to position [939, 0]
drag, startPoint x: 926, startPoint y: 320, endPoint x: 939, endPoint y: 320, distance: 13.0
click at [939, 320] on td "400" at bounding box center [924, 318] width 47 height 26
type input "400"
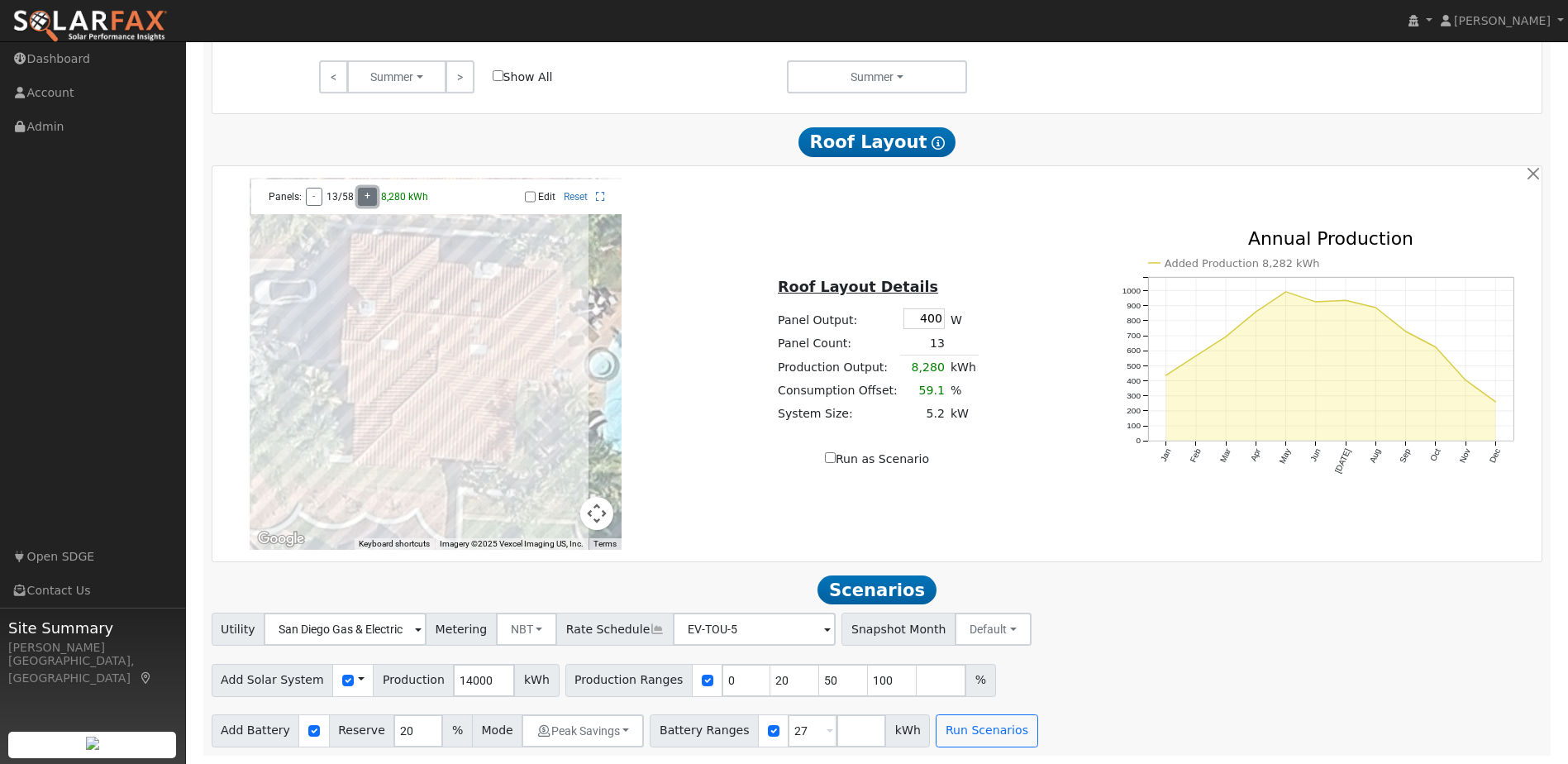
click at [369, 192] on button "+" at bounding box center [367, 197] width 19 height 18
click at [369, 192] on button "+" at bounding box center [366, 197] width 19 height 18
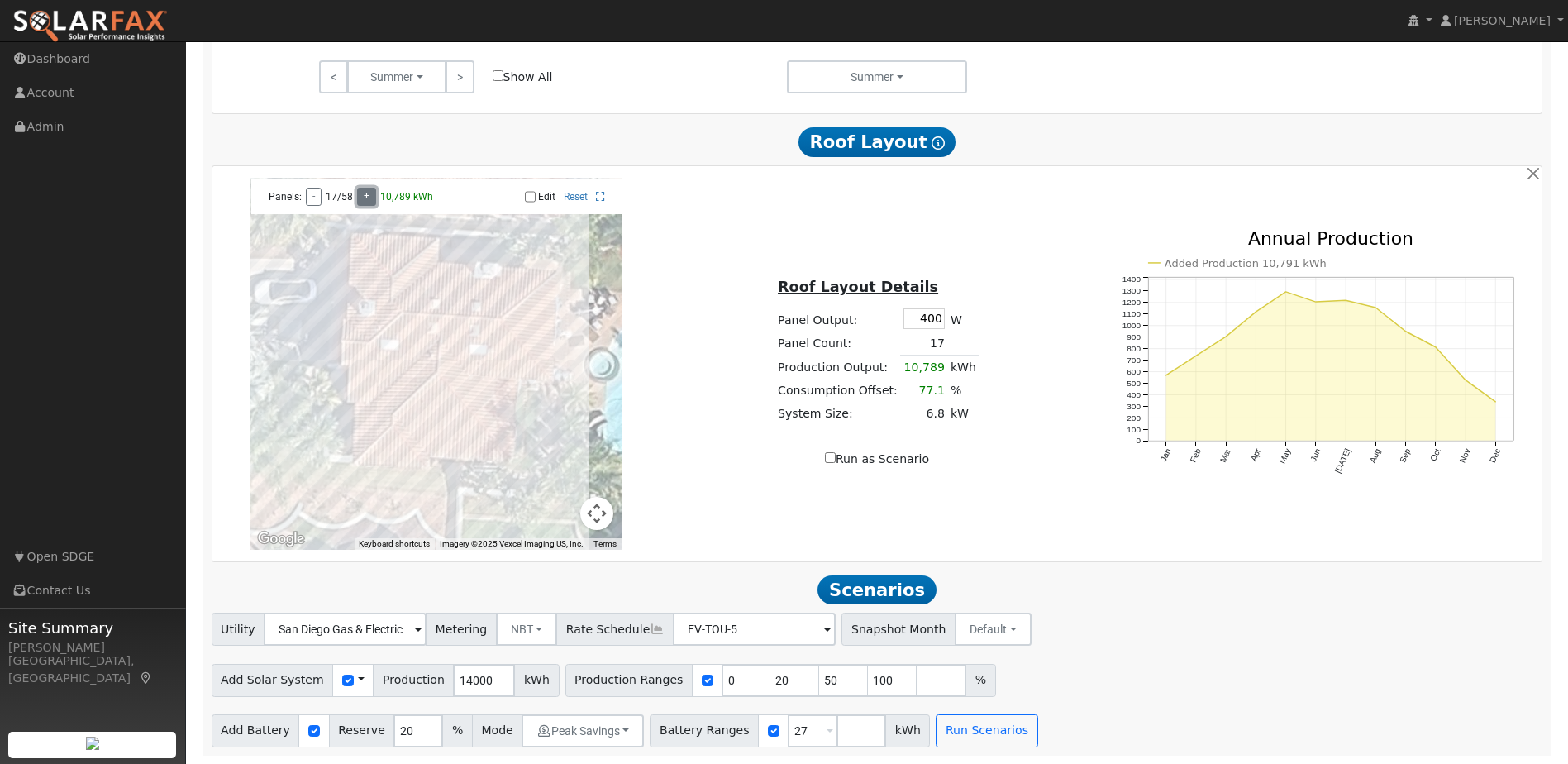
click at [369, 192] on button "+" at bounding box center [366, 197] width 19 height 18
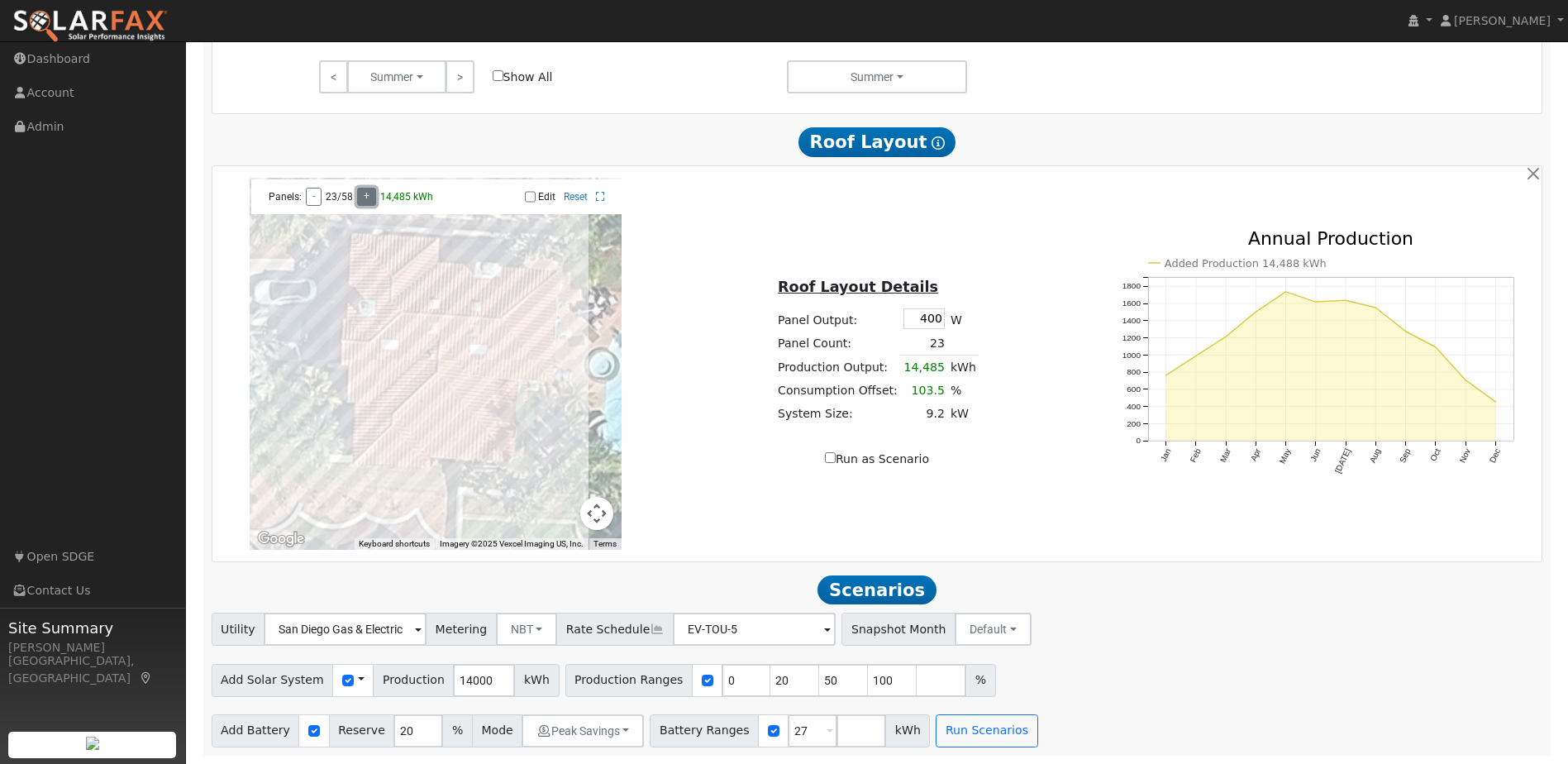
click at [369, 192] on button "+" at bounding box center [366, 197] width 19 height 18
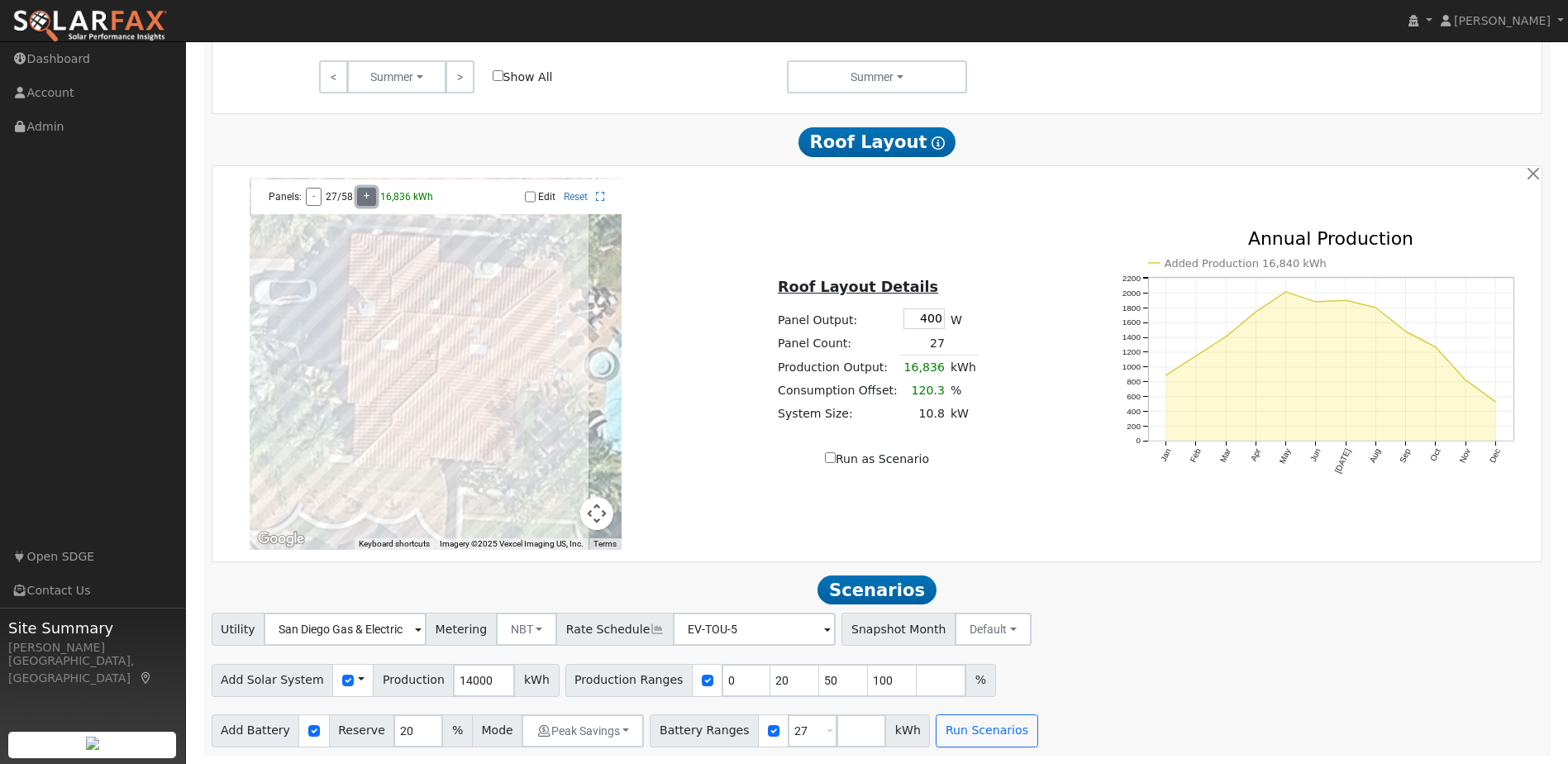
click at [369, 192] on button "+" at bounding box center [366, 197] width 19 height 18
click at [833, 461] on input "Run as Scenario" at bounding box center [831, 458] width 11 height 11
checkbox input "true"
type input "17975"
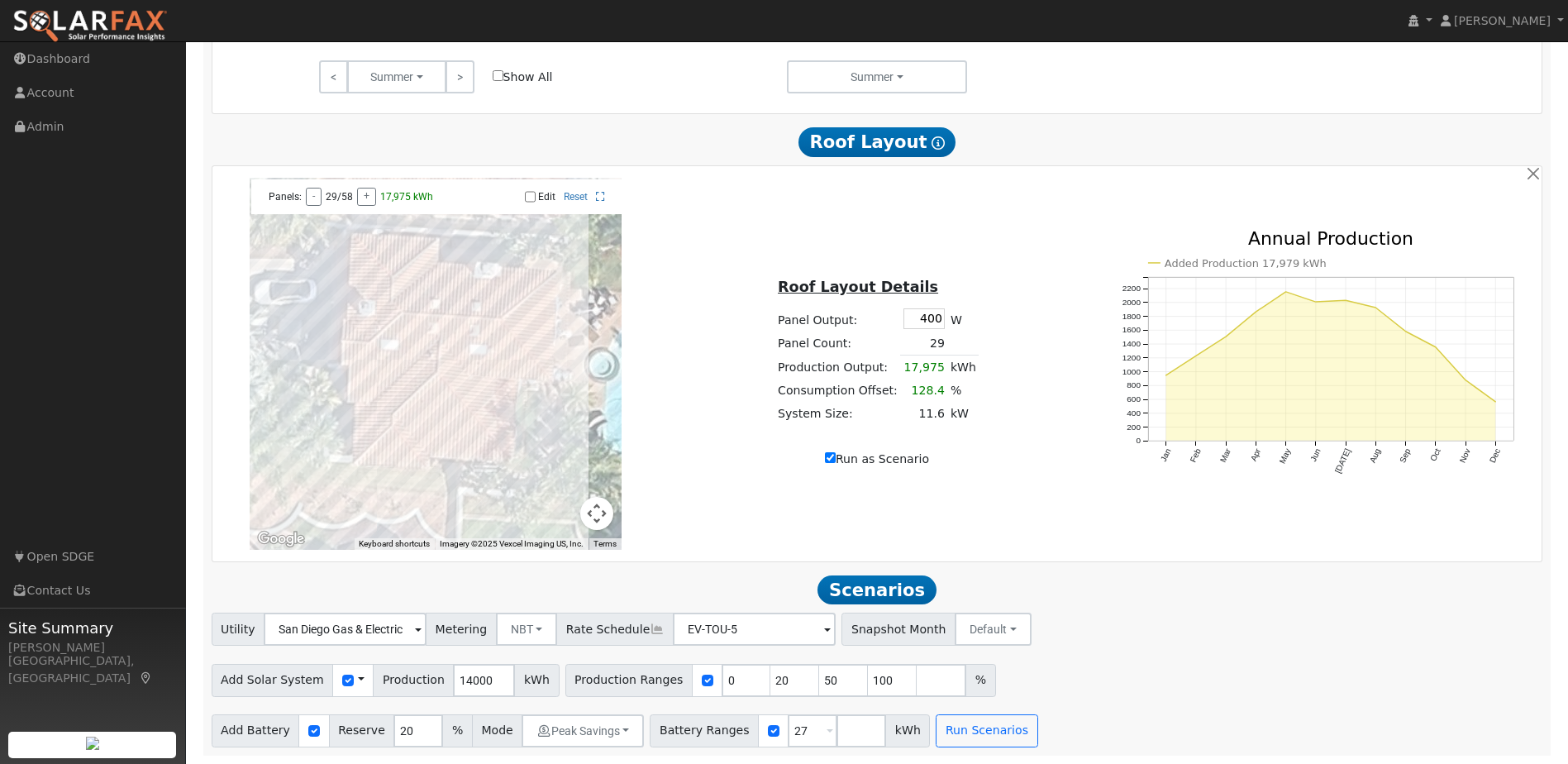
type input "100"
click at [966, 739] on button "Run Scenarios" at bounding box center [987, 731] width 102 height 33
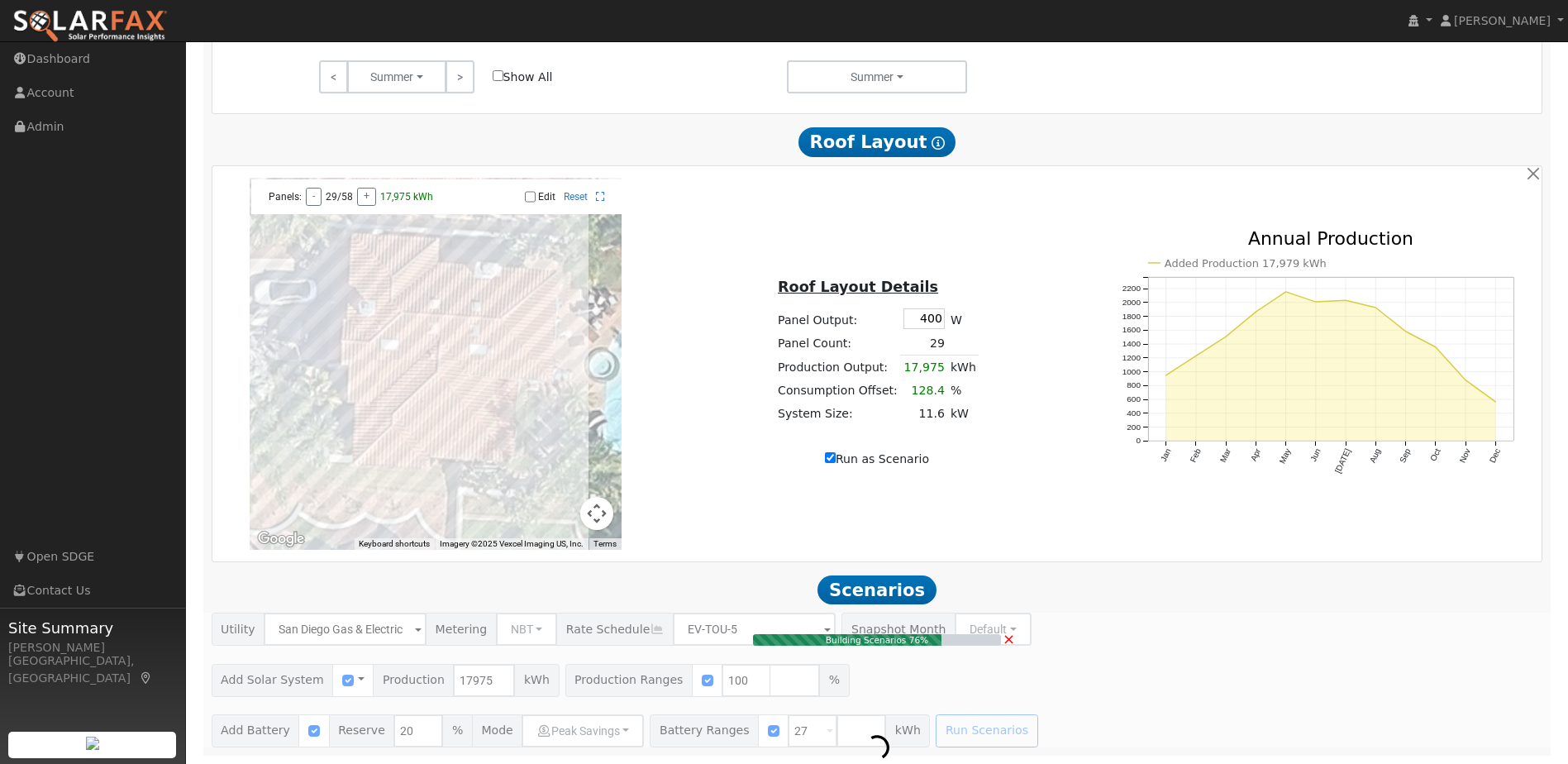
type input "5.0"
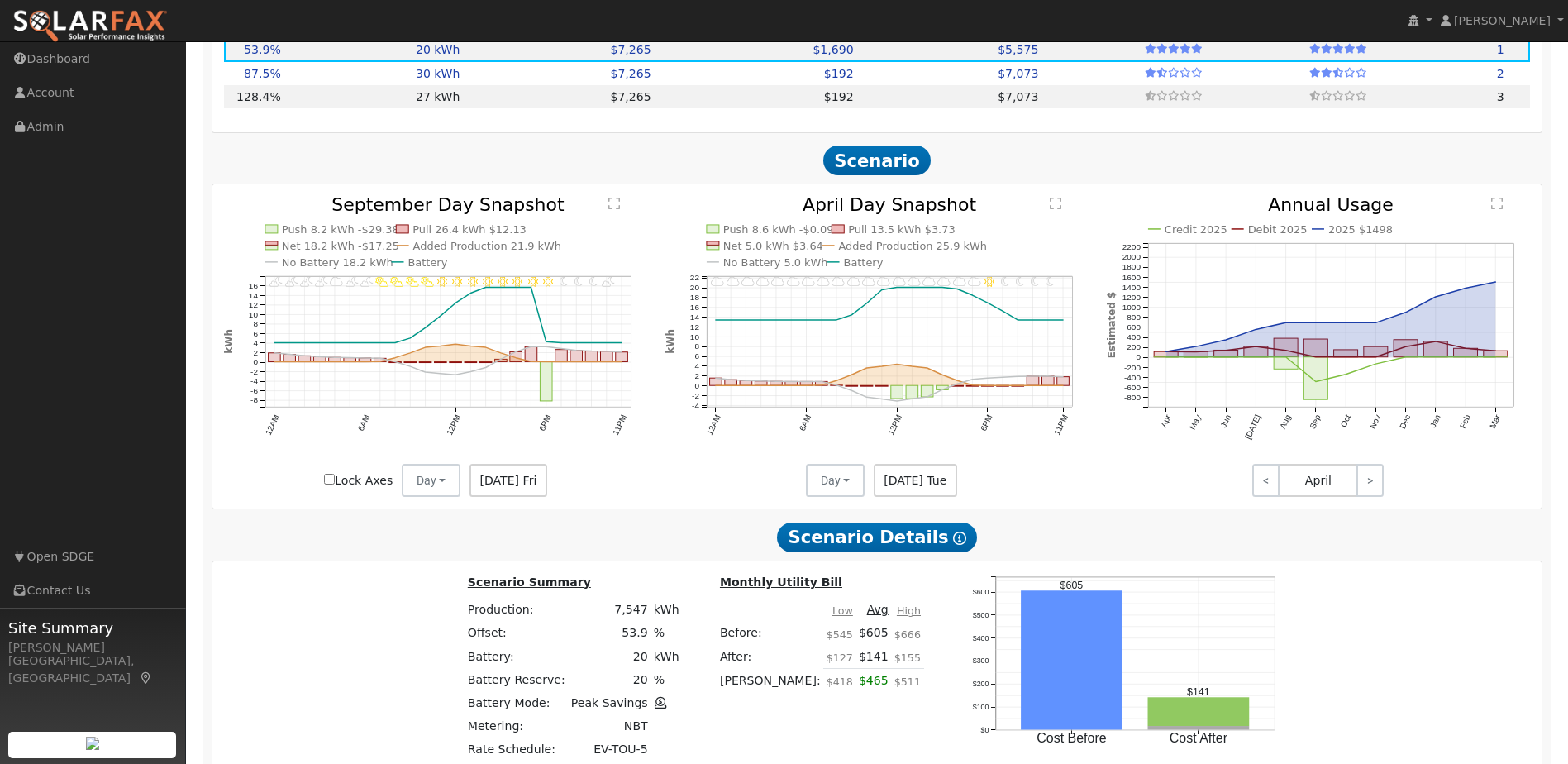
scroll to position [1741, 0]
